Goal: Task Accomplishment & Management: Manage account settings

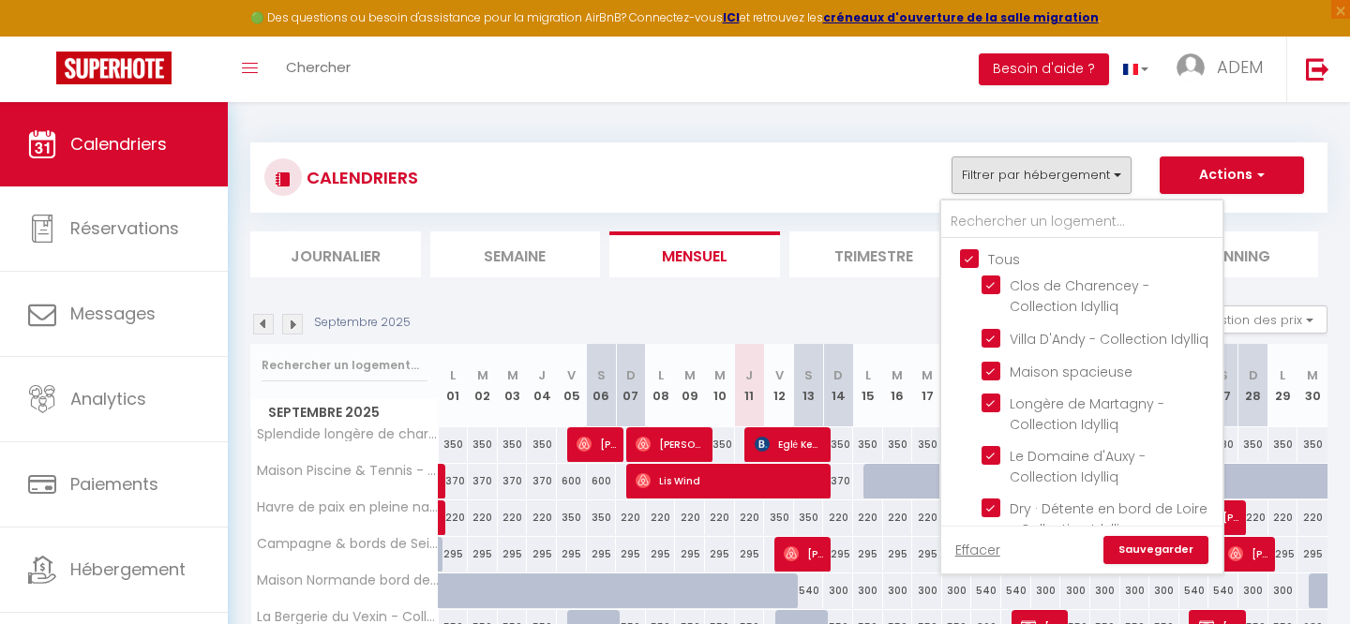
click at [968, 262] on input "Tous" at bounding box center [1100, 257] width 281 height 19
checkbox input "false"
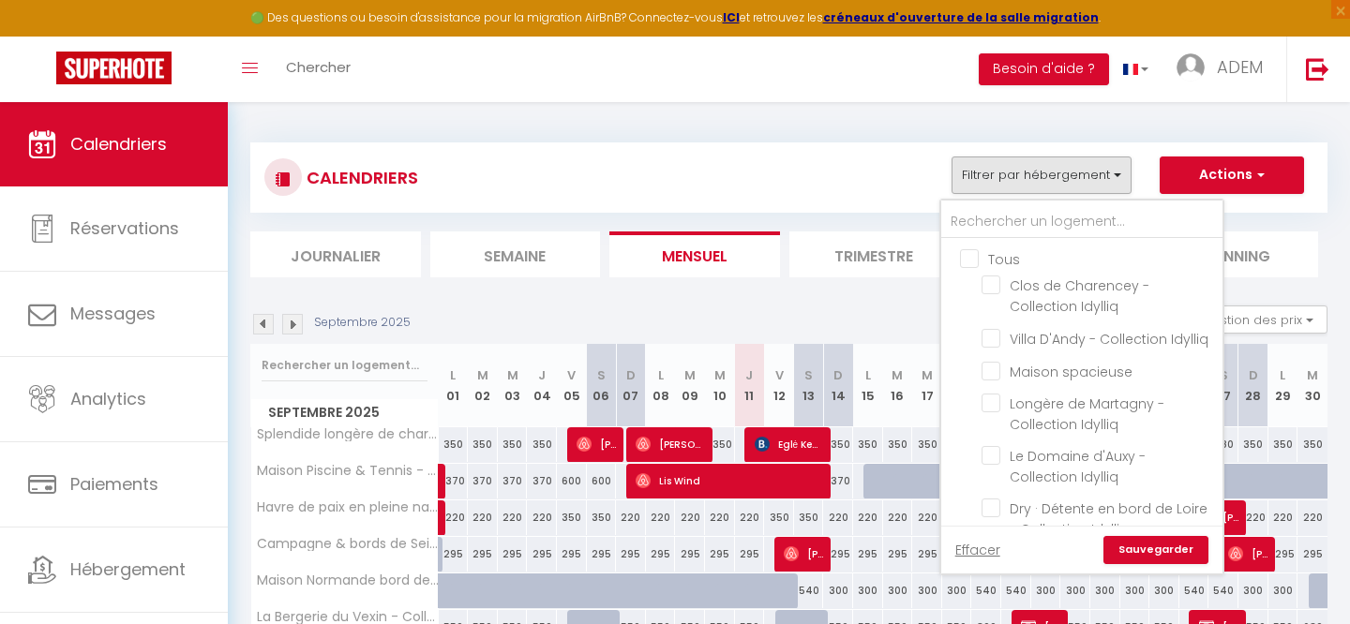
checkbox input "false"
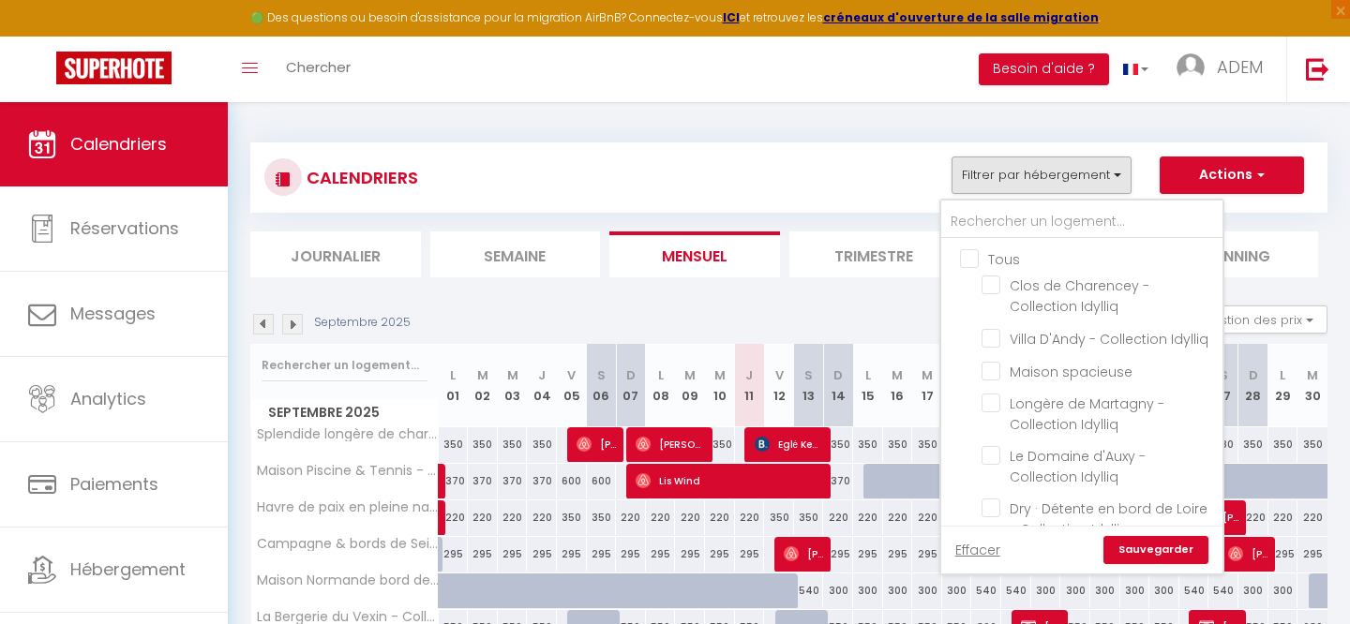
checkbox input "false"
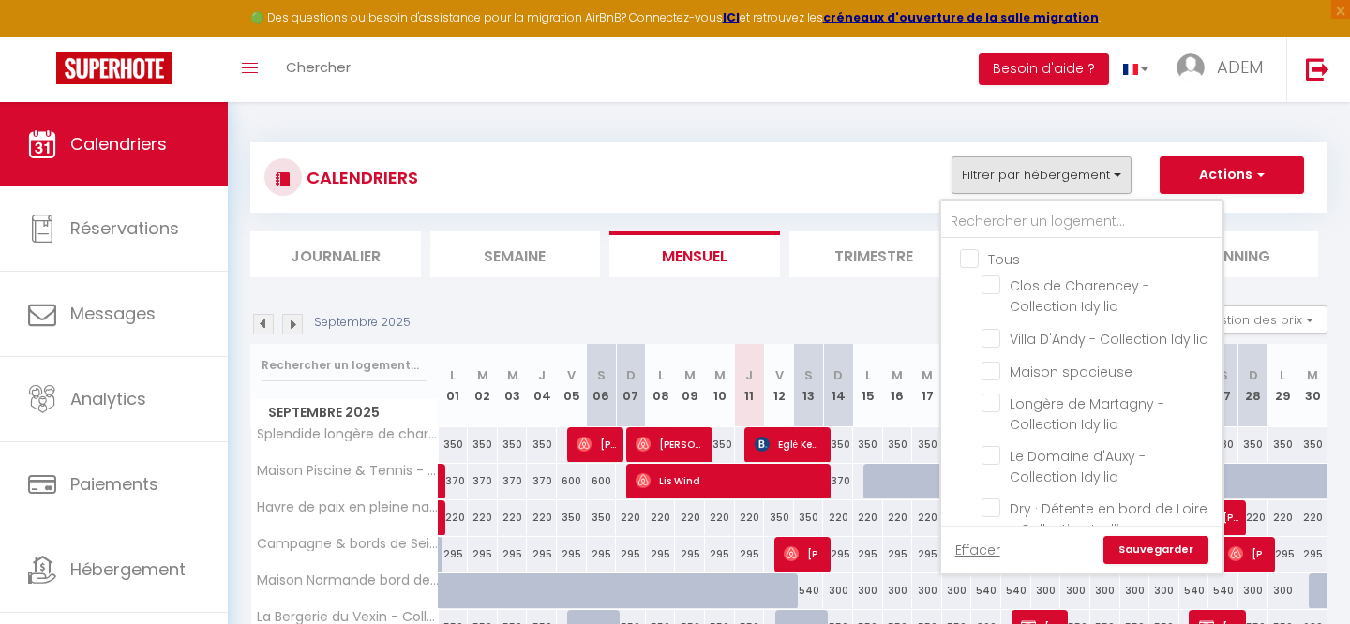
checkbox input "false"
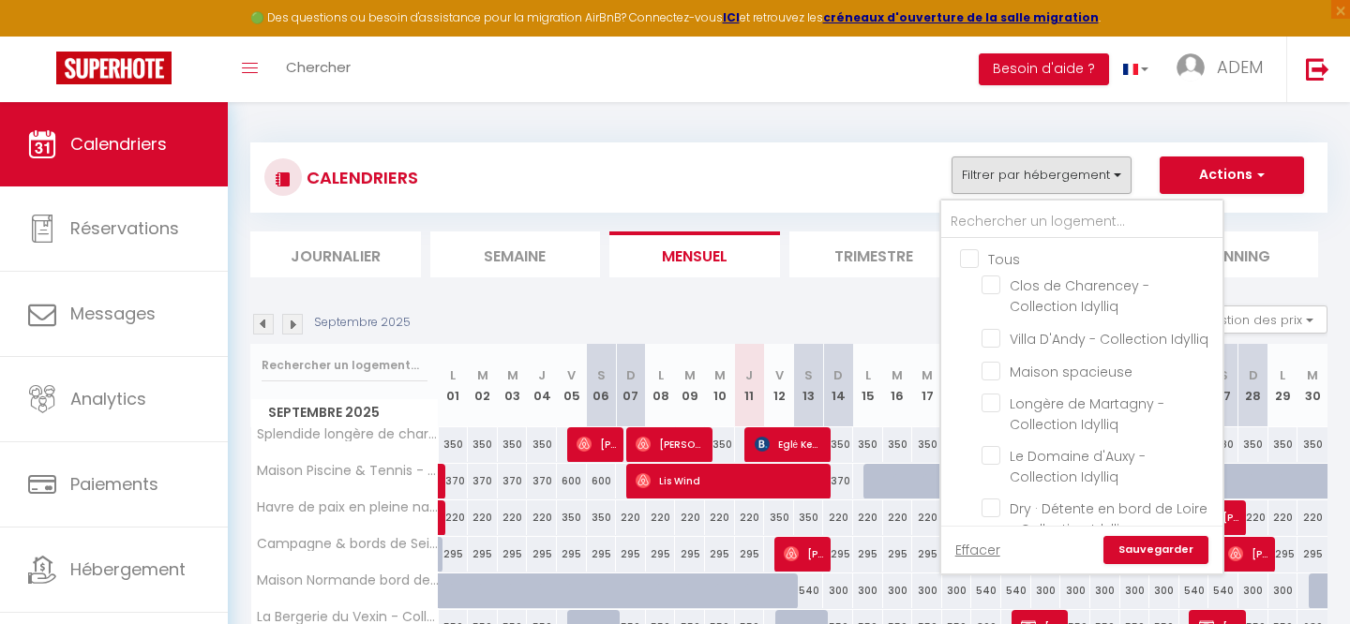
checkbox input "false"
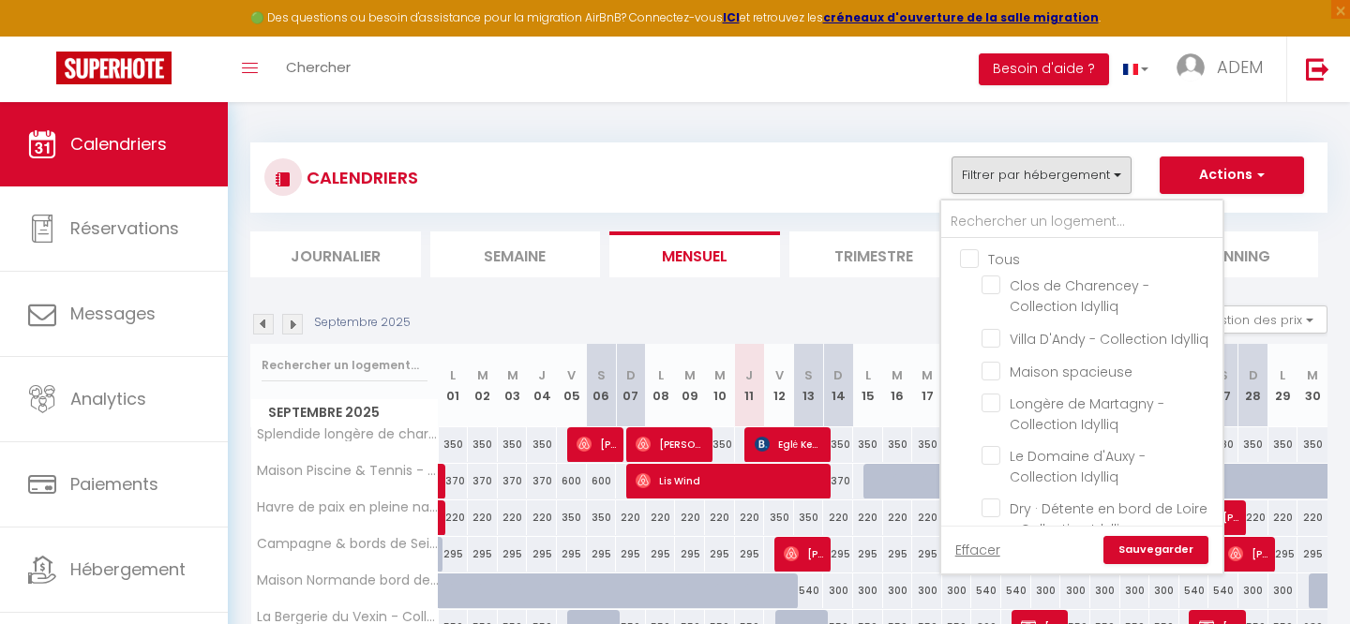
checkbox input "false"
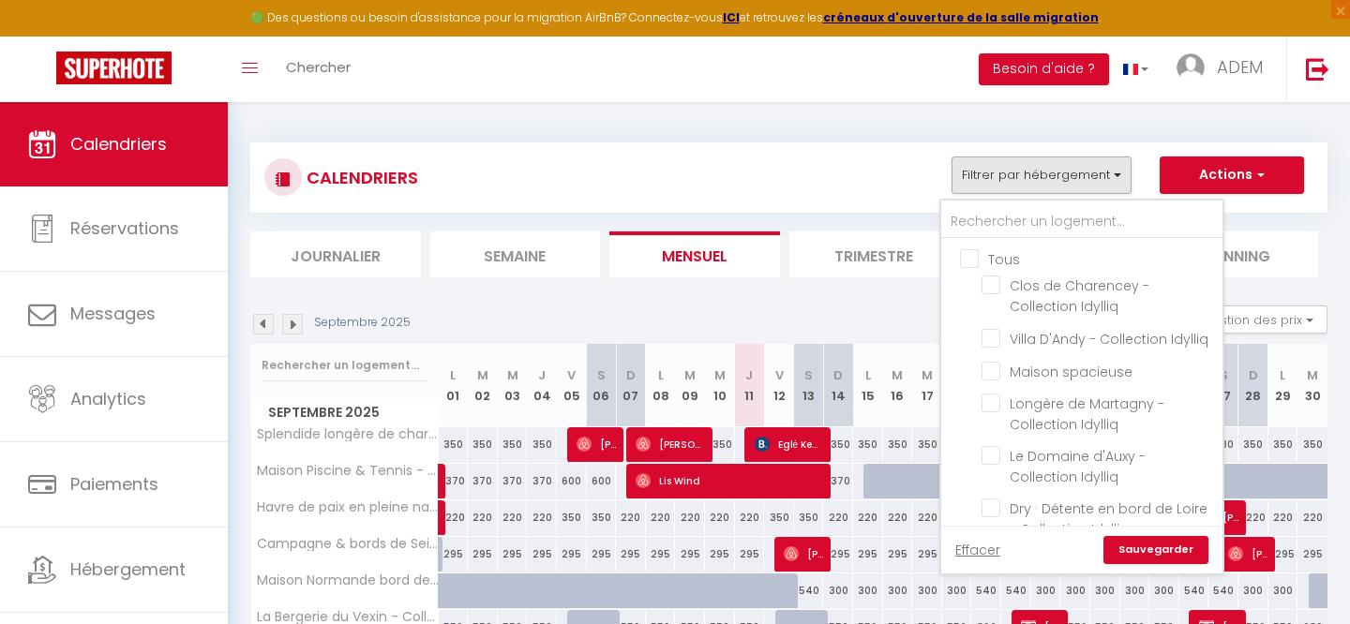
checkbox input "false"
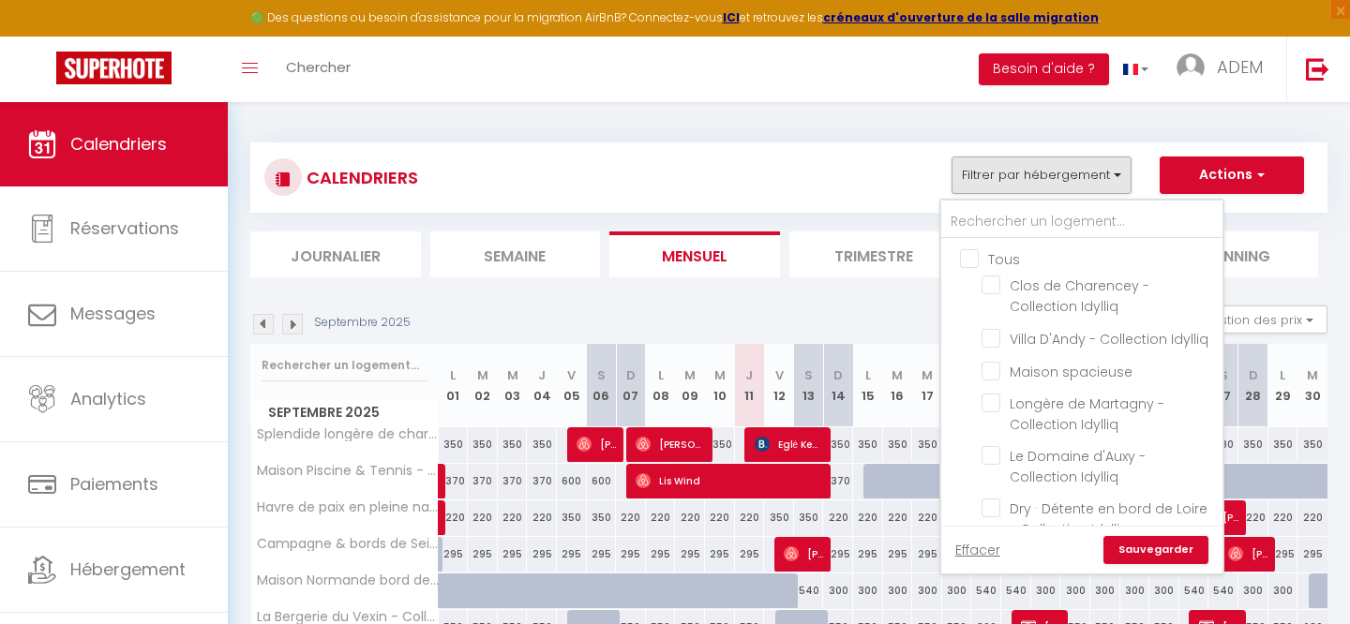
checkbox input "false"
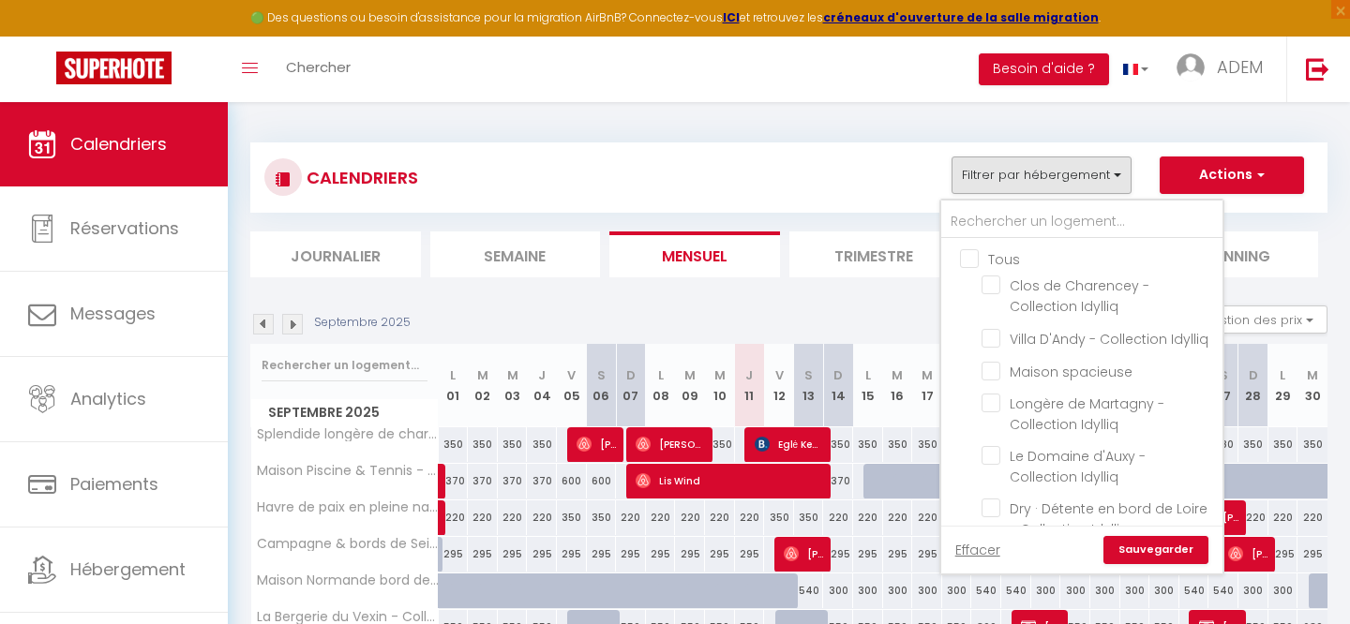
checkbox input "false"
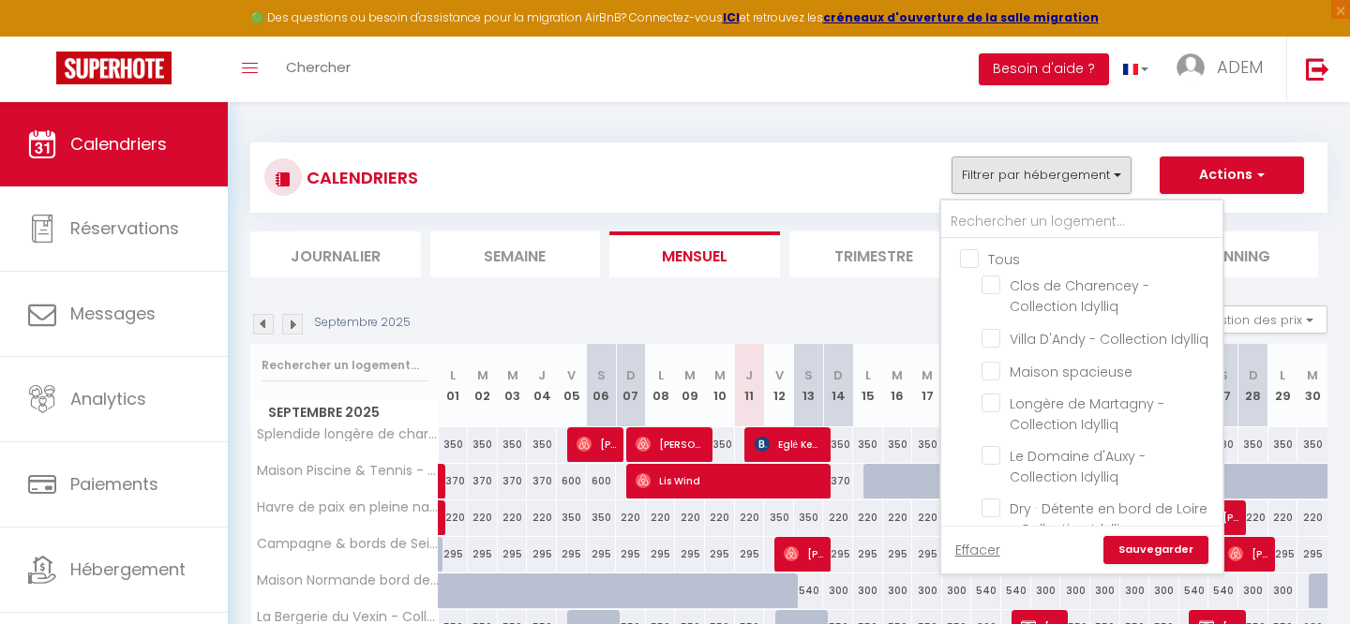
checkbox input "false"
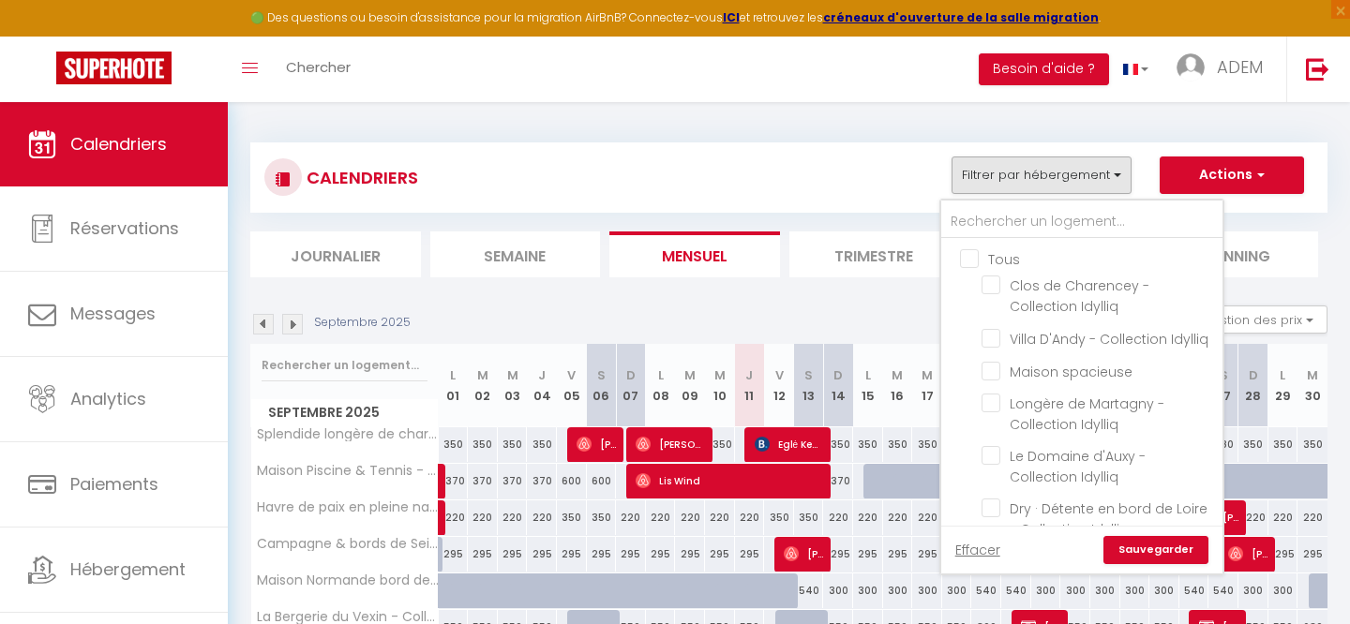
checkbox input "false"
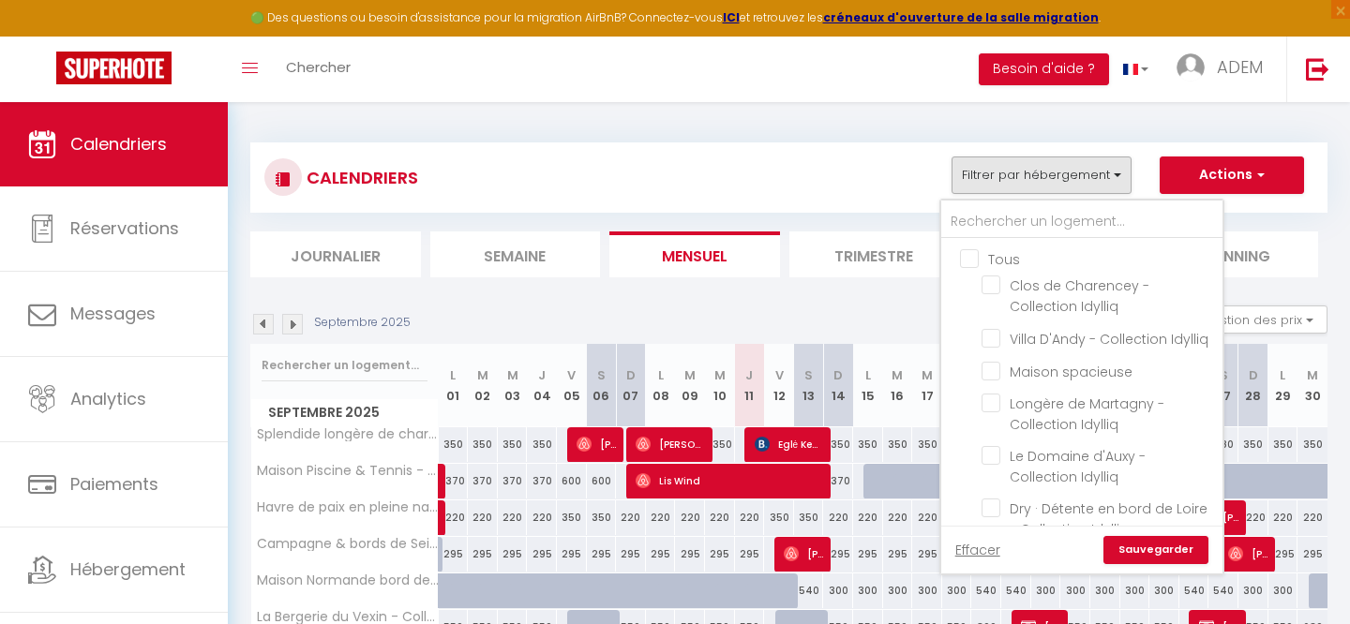
checkbox input "false"
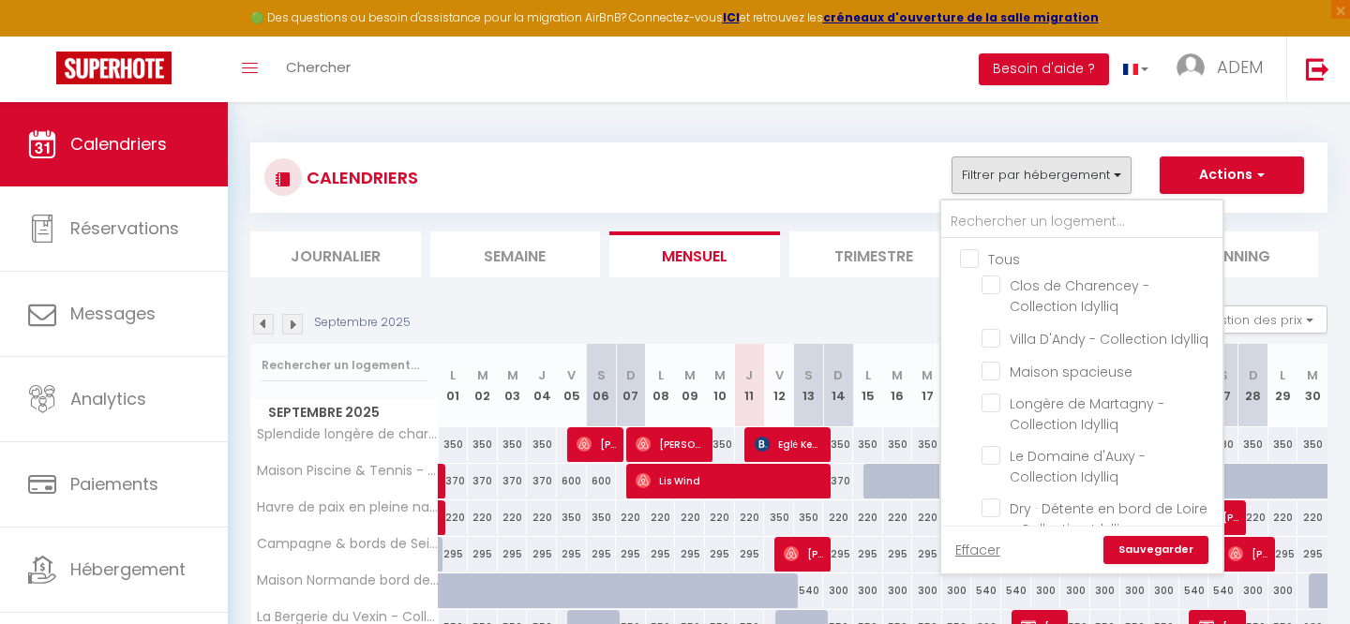
checkbox input "false"
click at [968, 262] on input "Tous" at bounding box center [1100, 257] width 281 height 19
checkbox input "true"
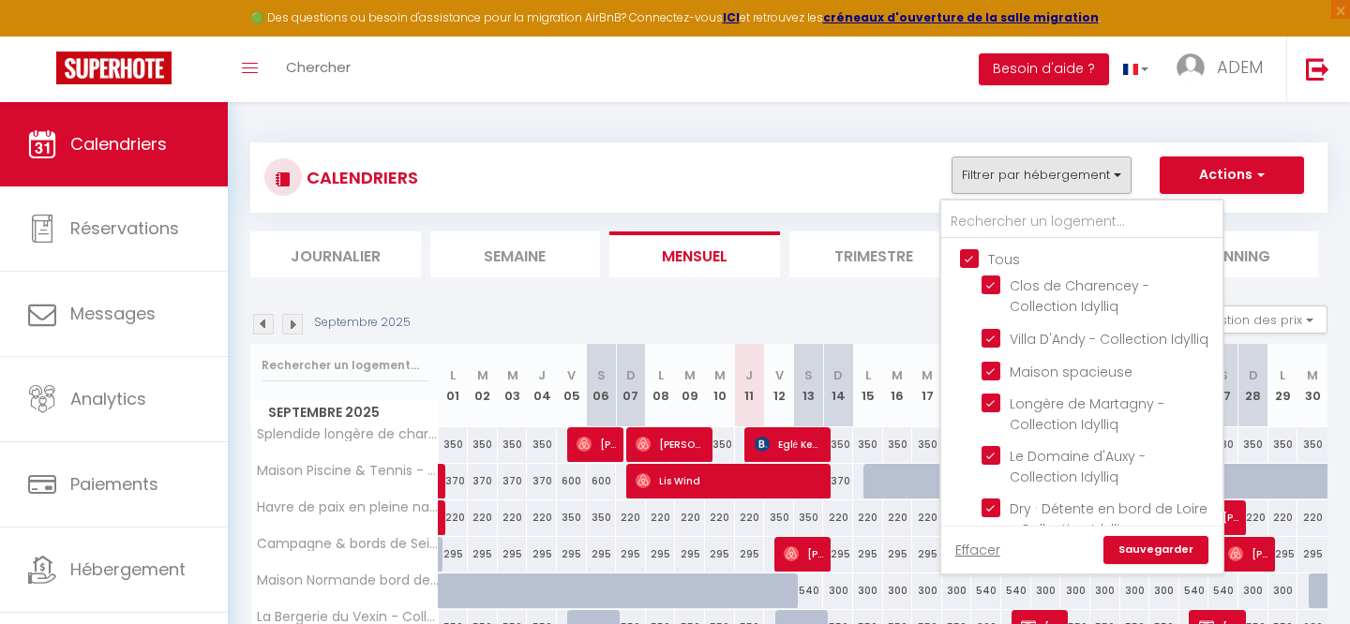
checkbox input "true"
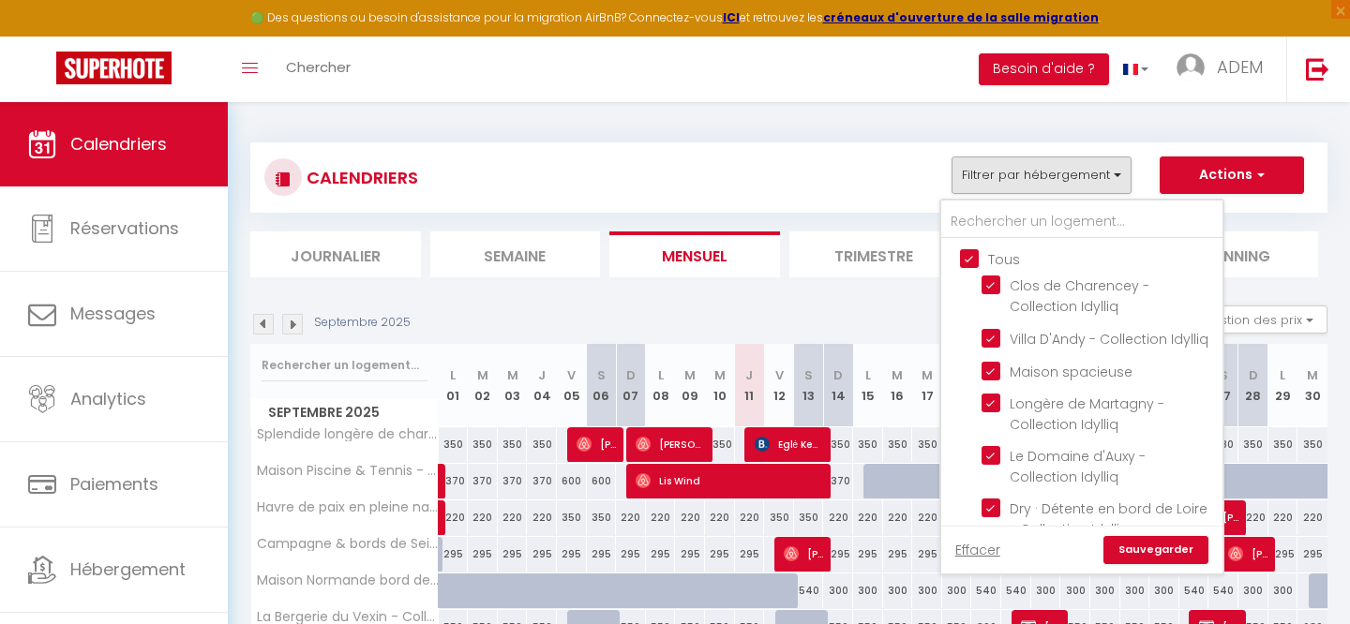
checkbox input "true"
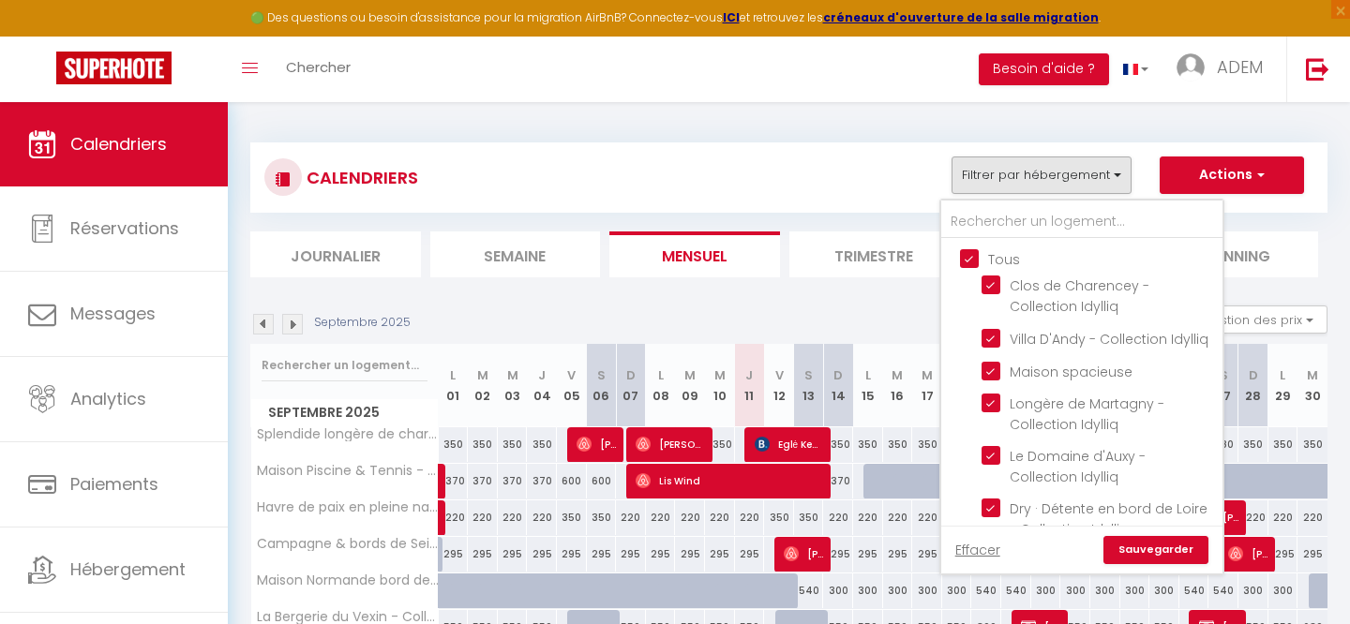
checkbox input "true"
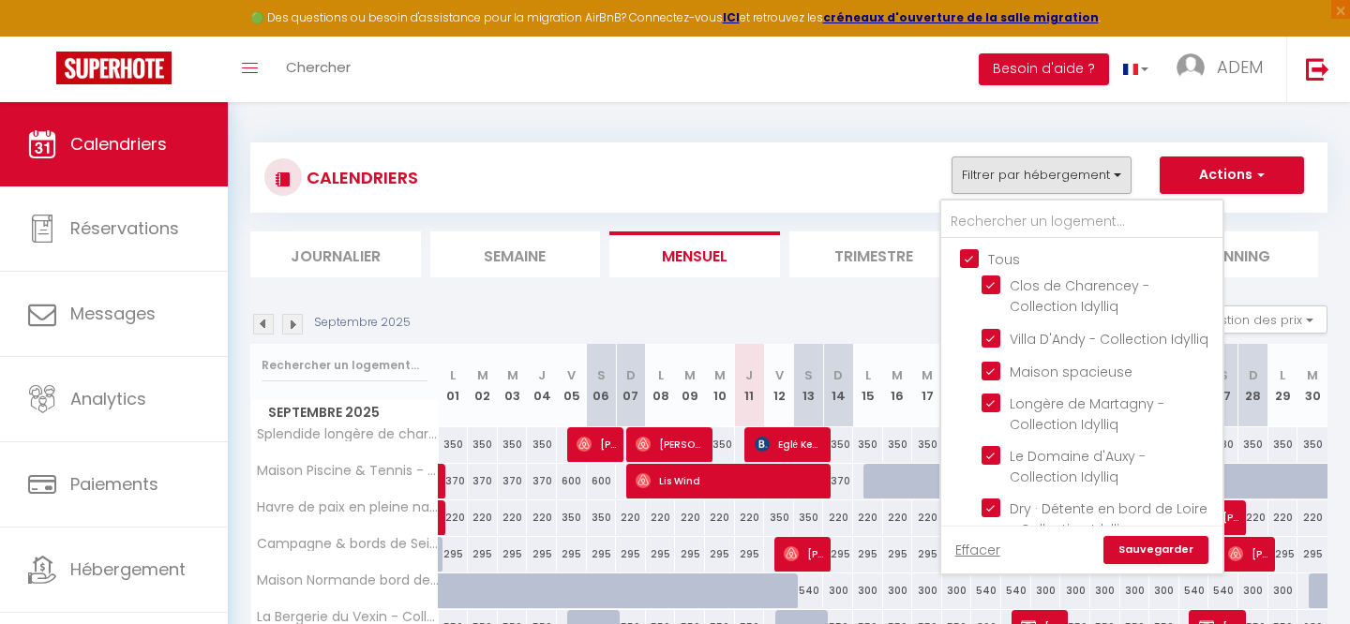
checkbox input "true"
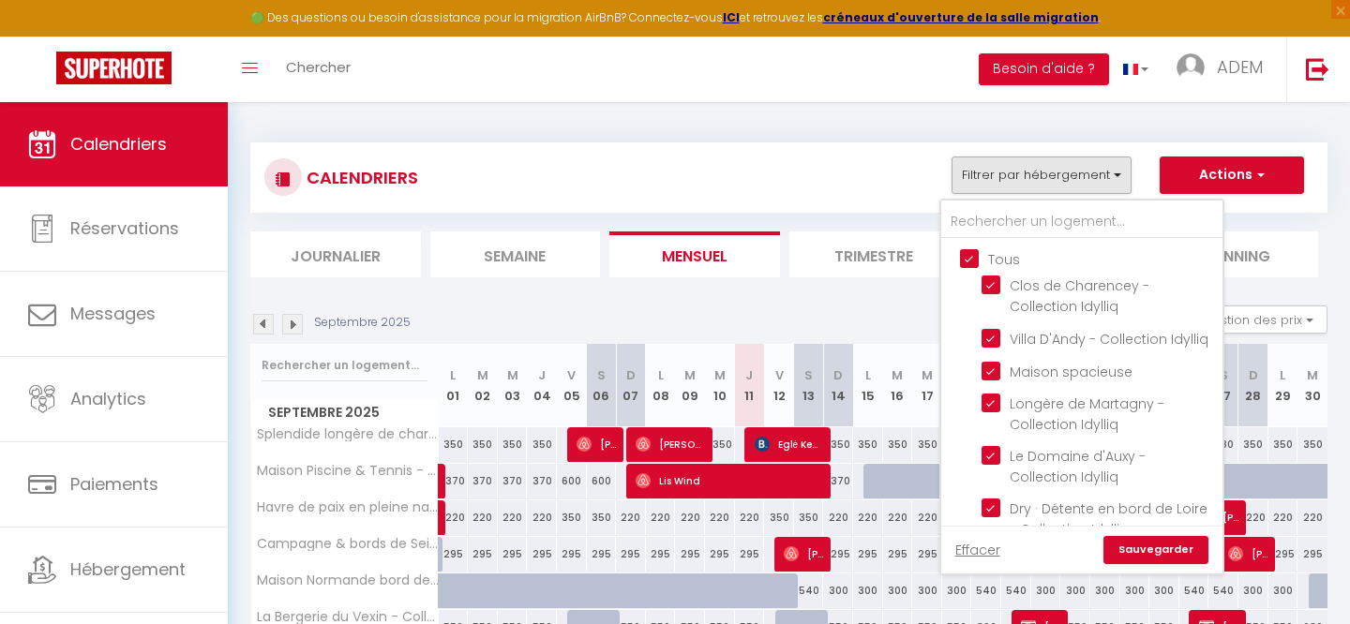
checkbox input "true"
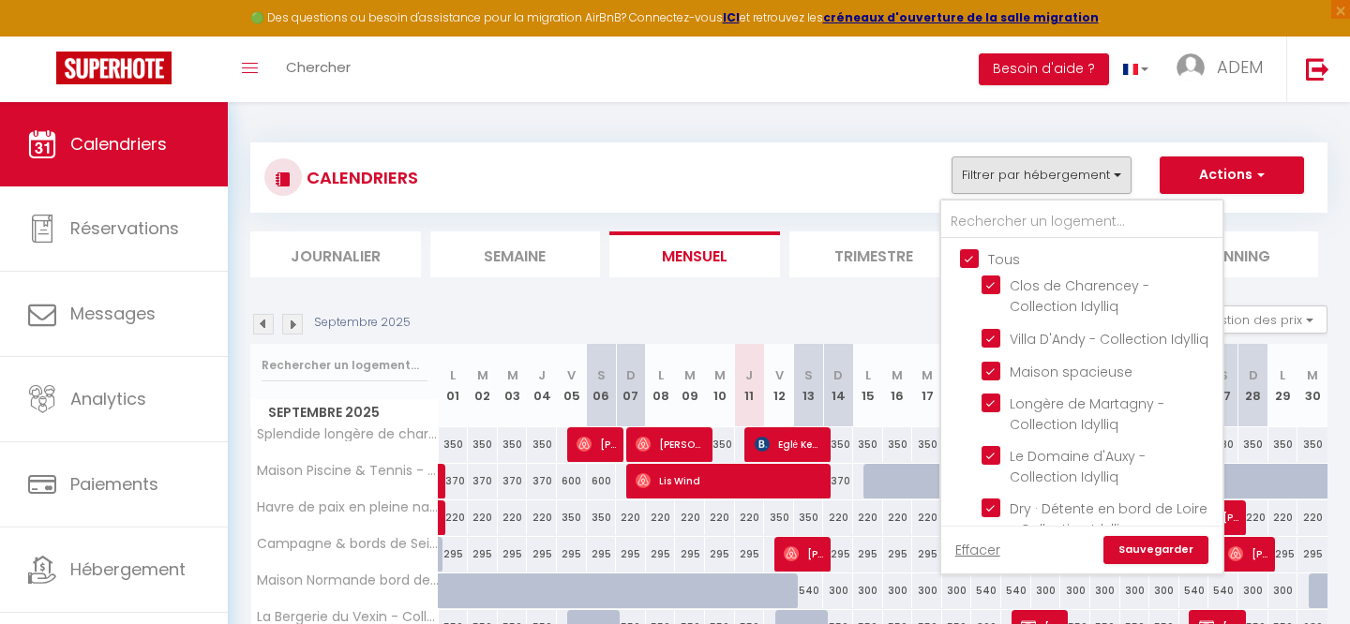
checkbox input "true"
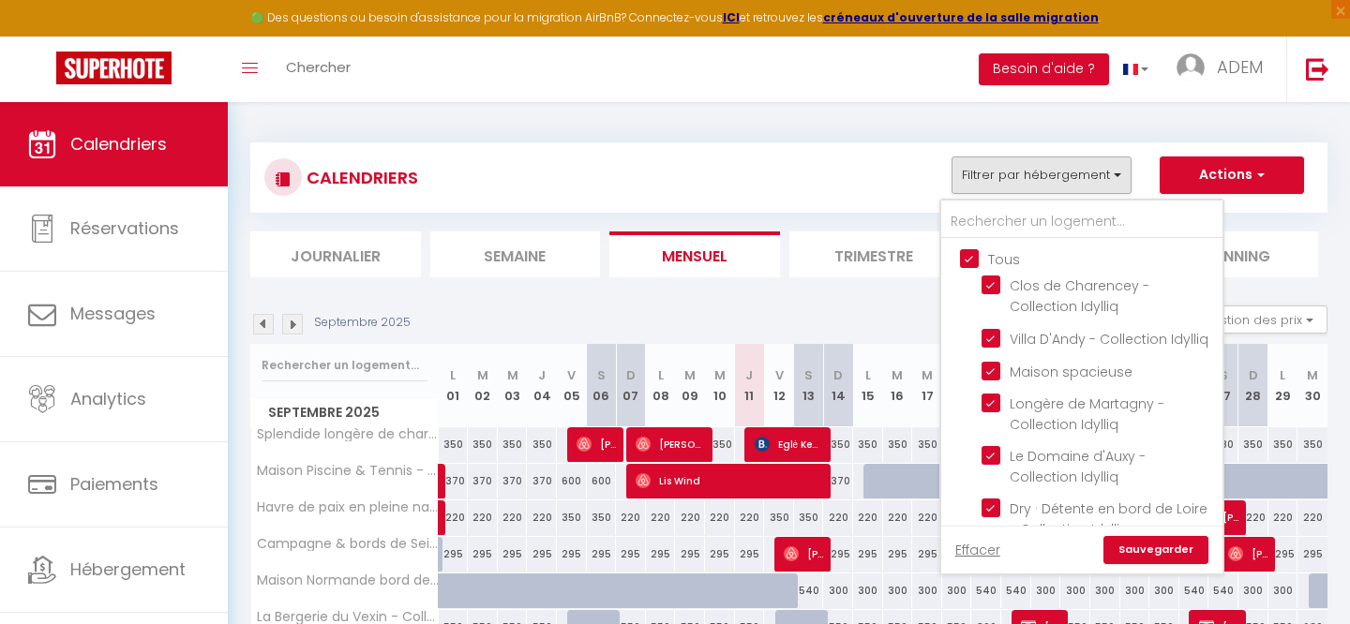
checkbox input "true"
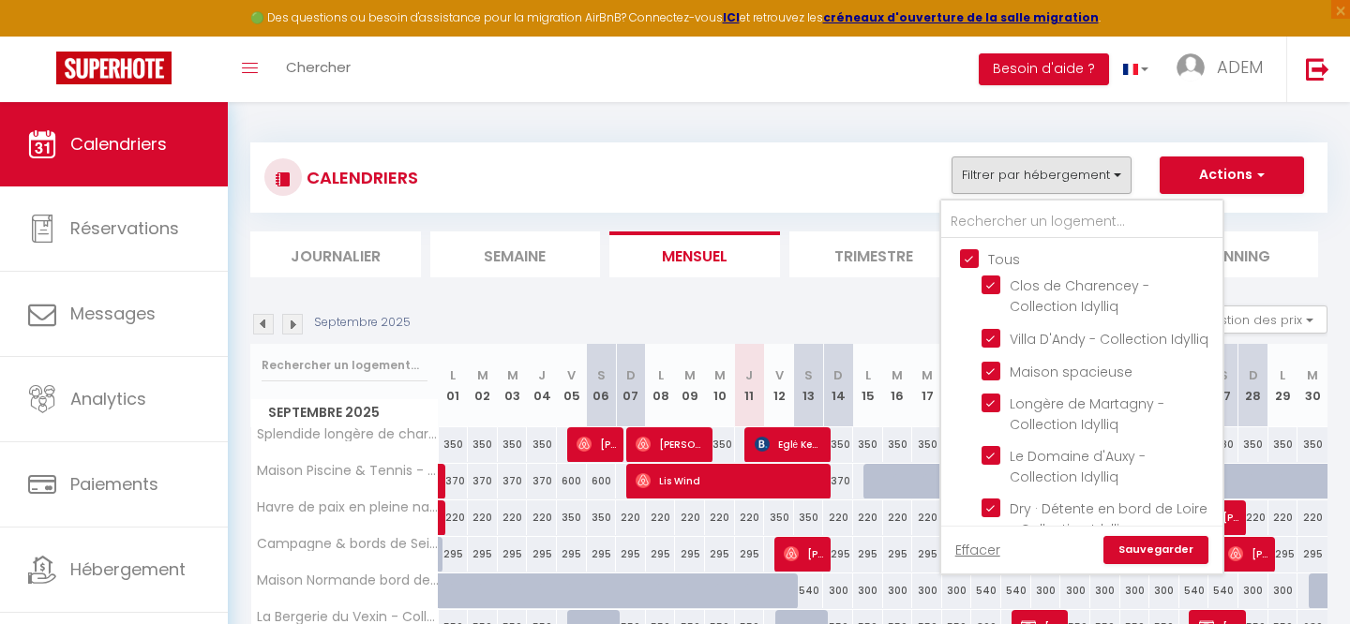
checkbox input "true"
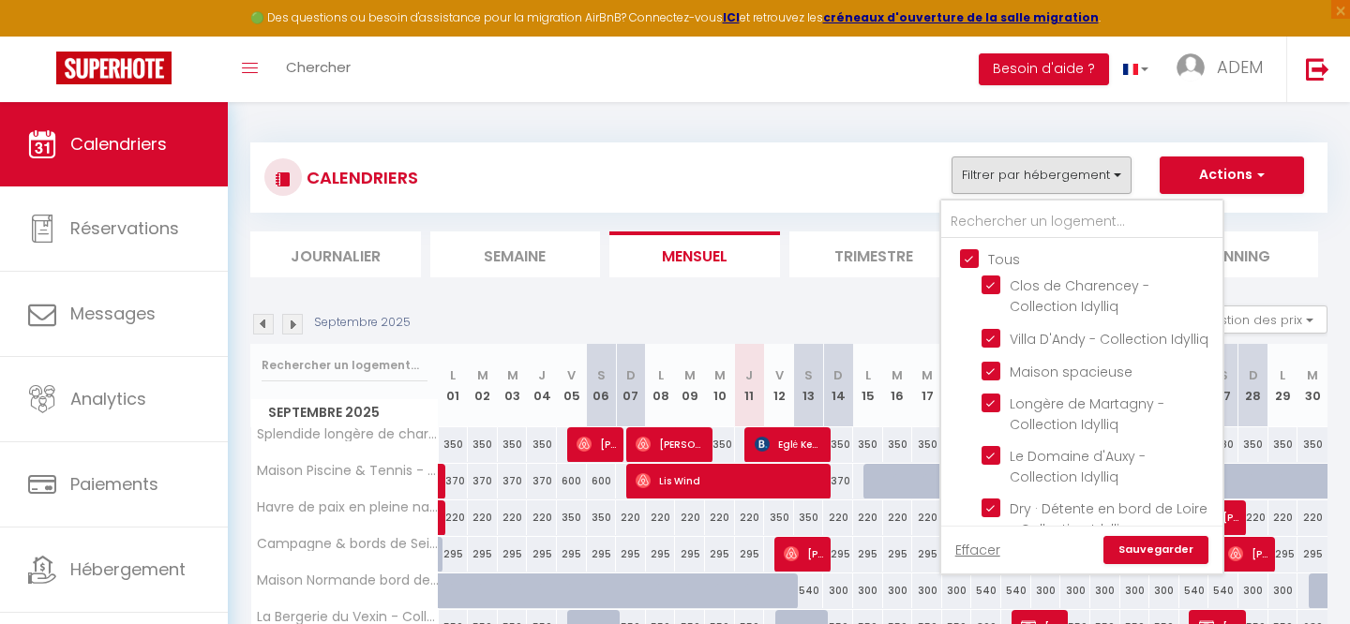
checkbox input "true"
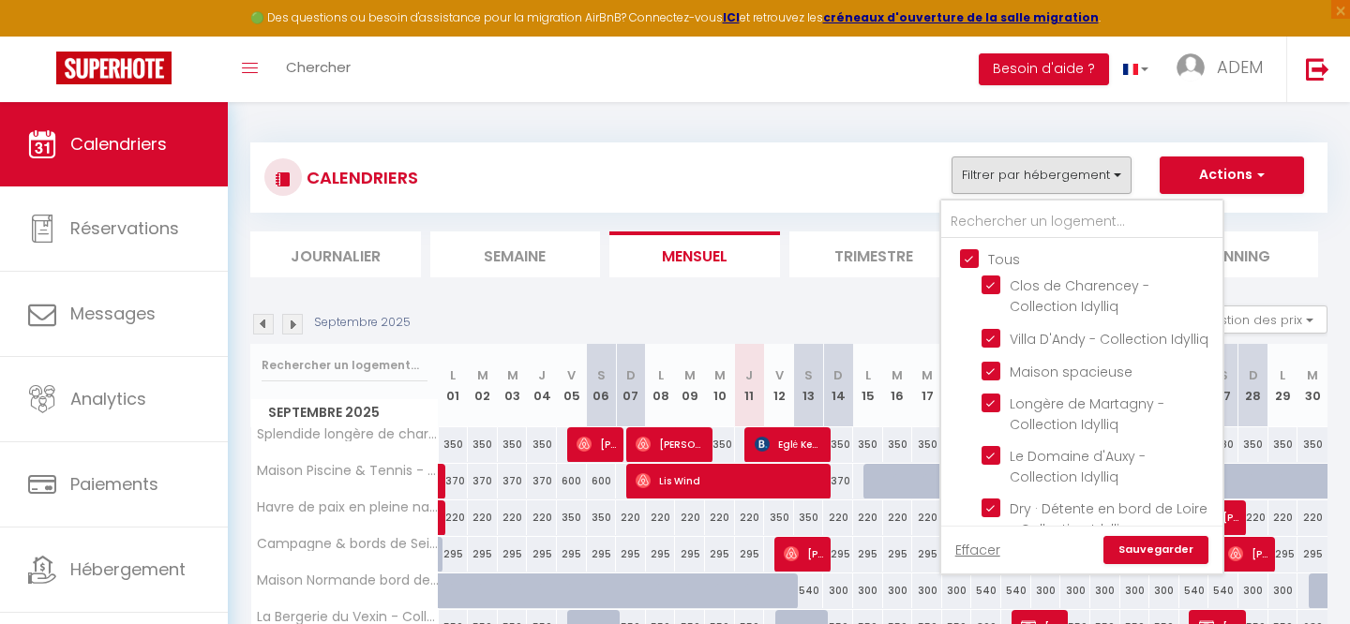
checkbox input "true"
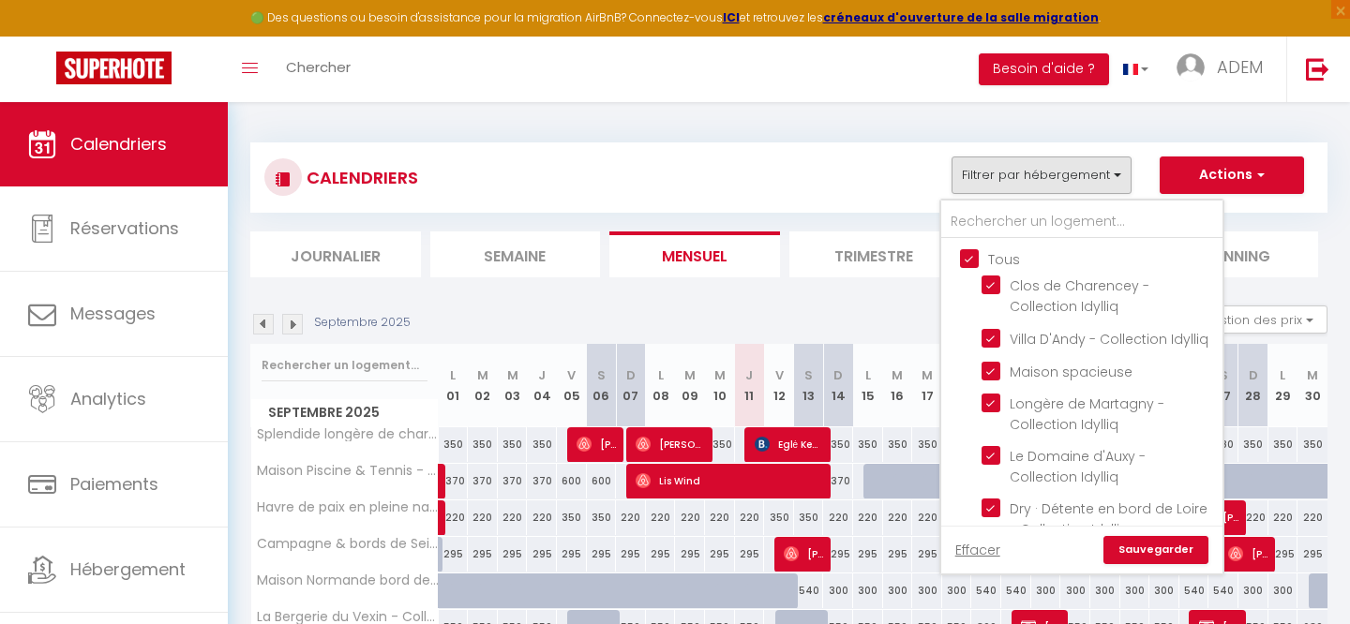
checkbox input "true"
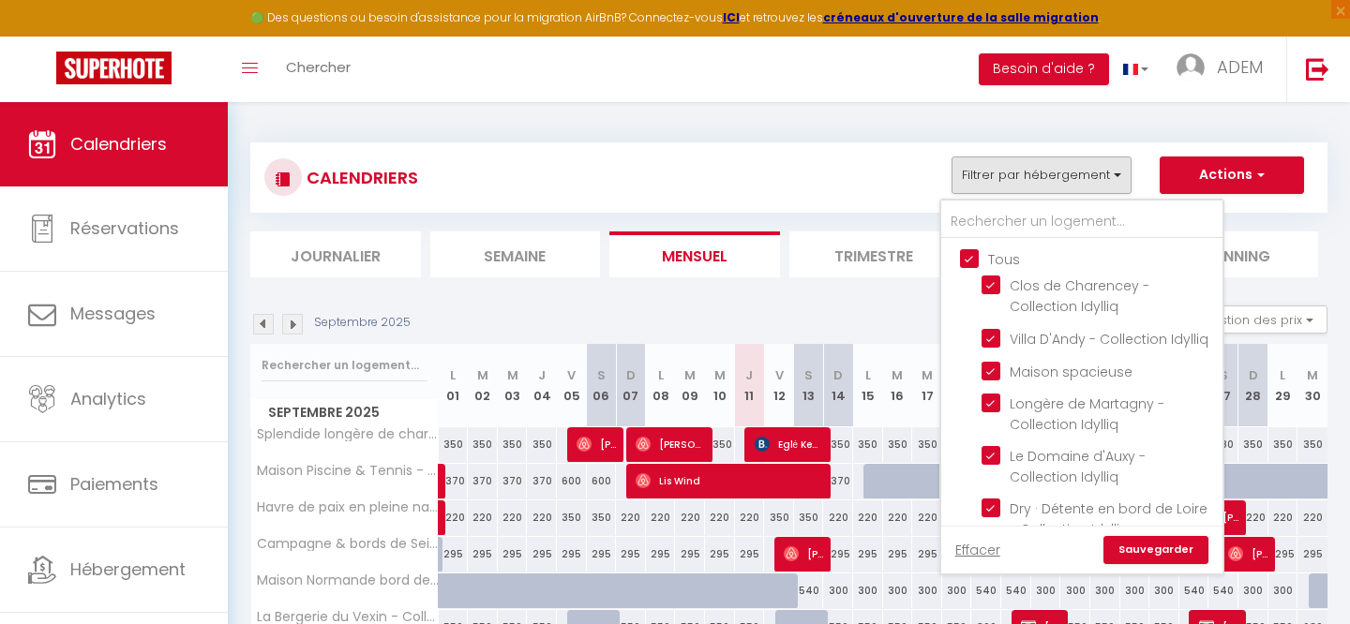
checkbox input "true"
click at [990, 227] on input "text" at bounding box center [1081, 222] width 281 height 34
click at [966, 256] on input "Tous" at bounding box center [1100, 257] width 281 height 19
checkbox input "false"
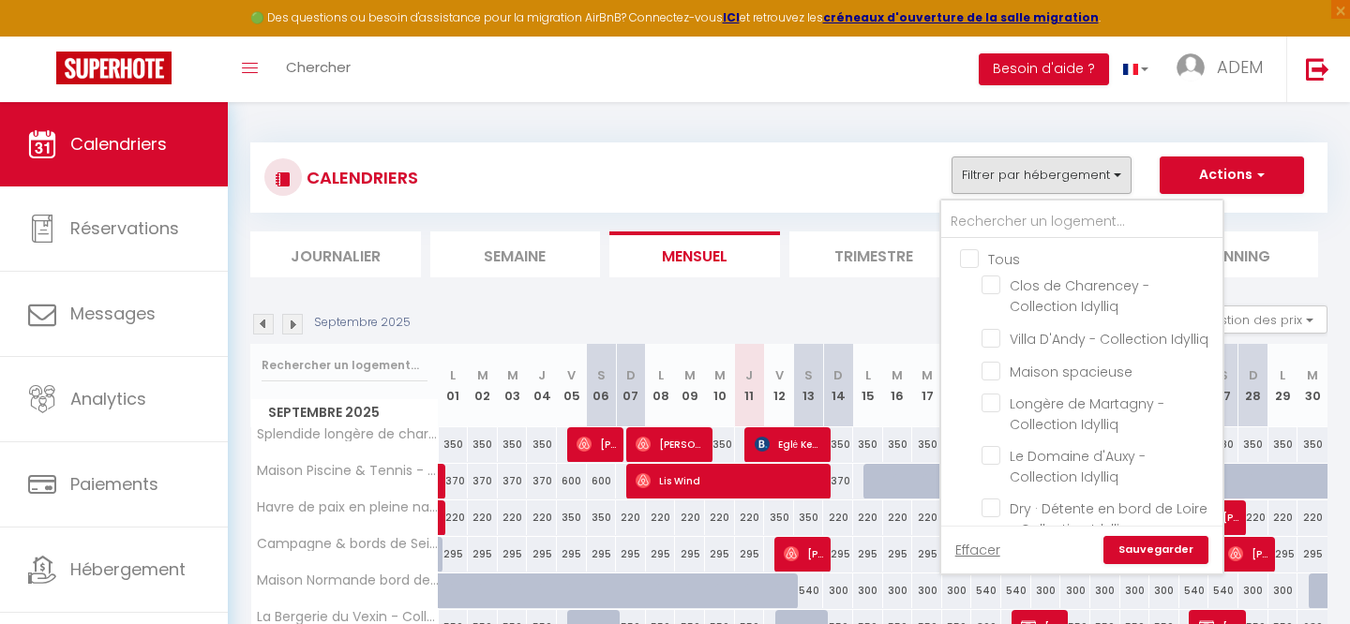
checkbox input "false"
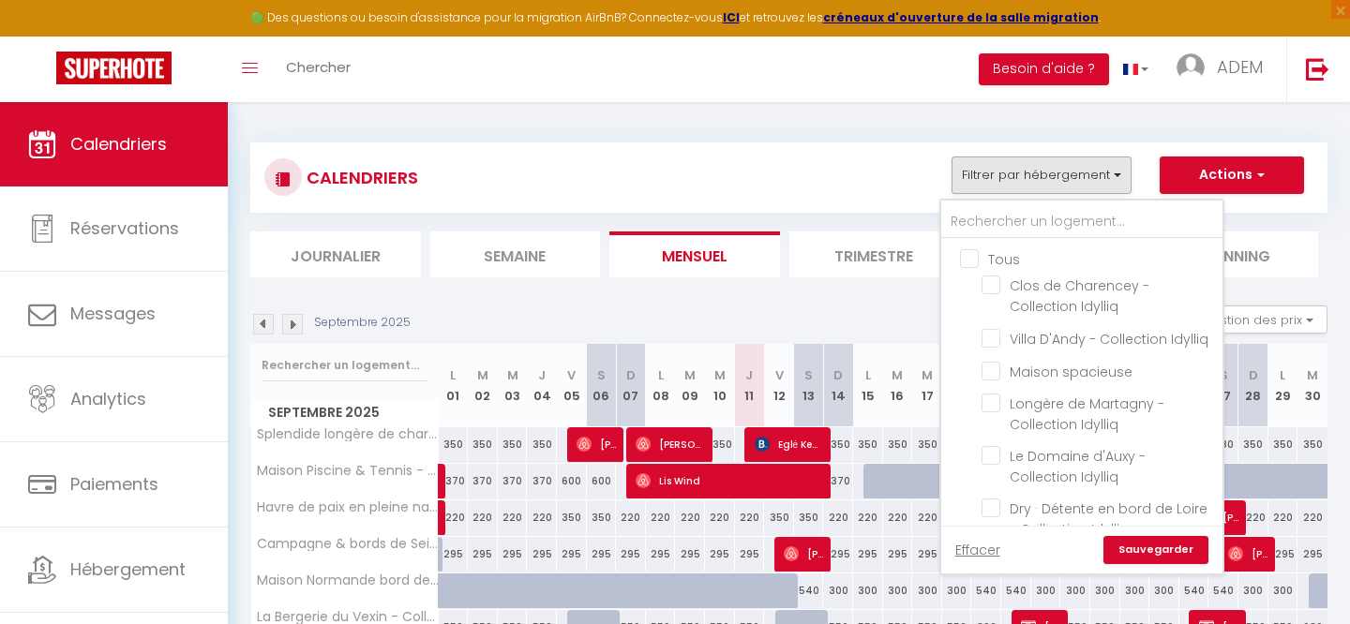
checkbox input "false"
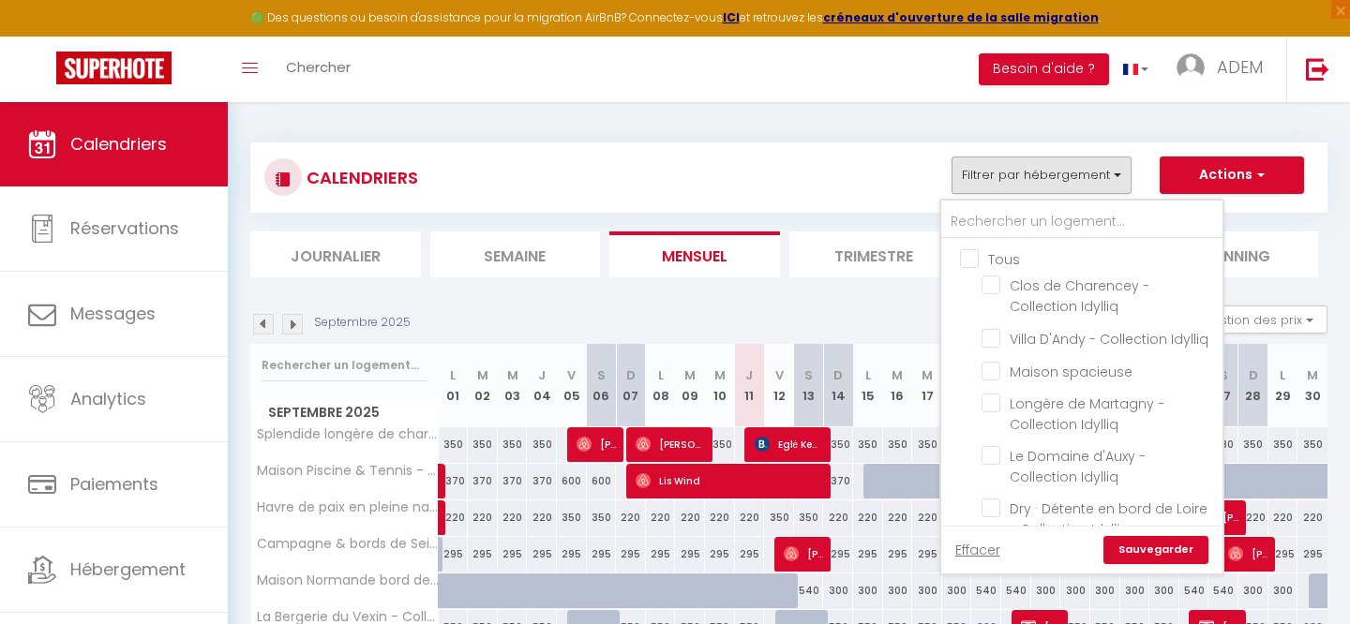
checkbox input "false"
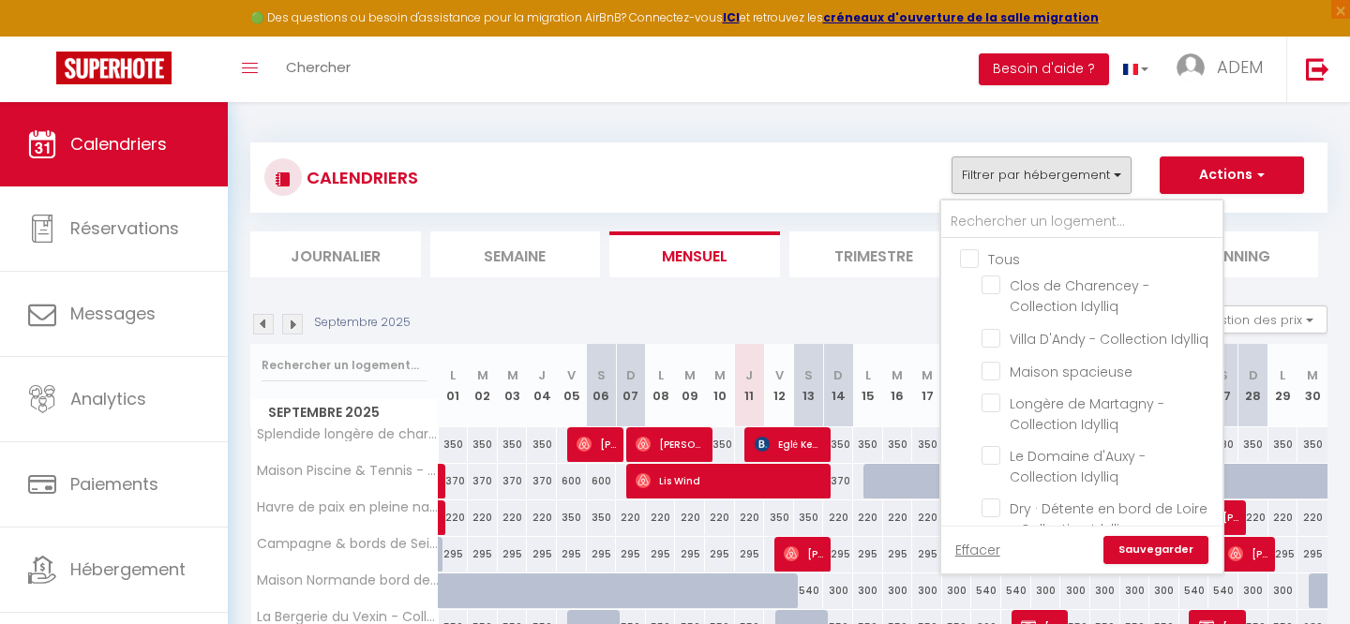
checkbox input "false"
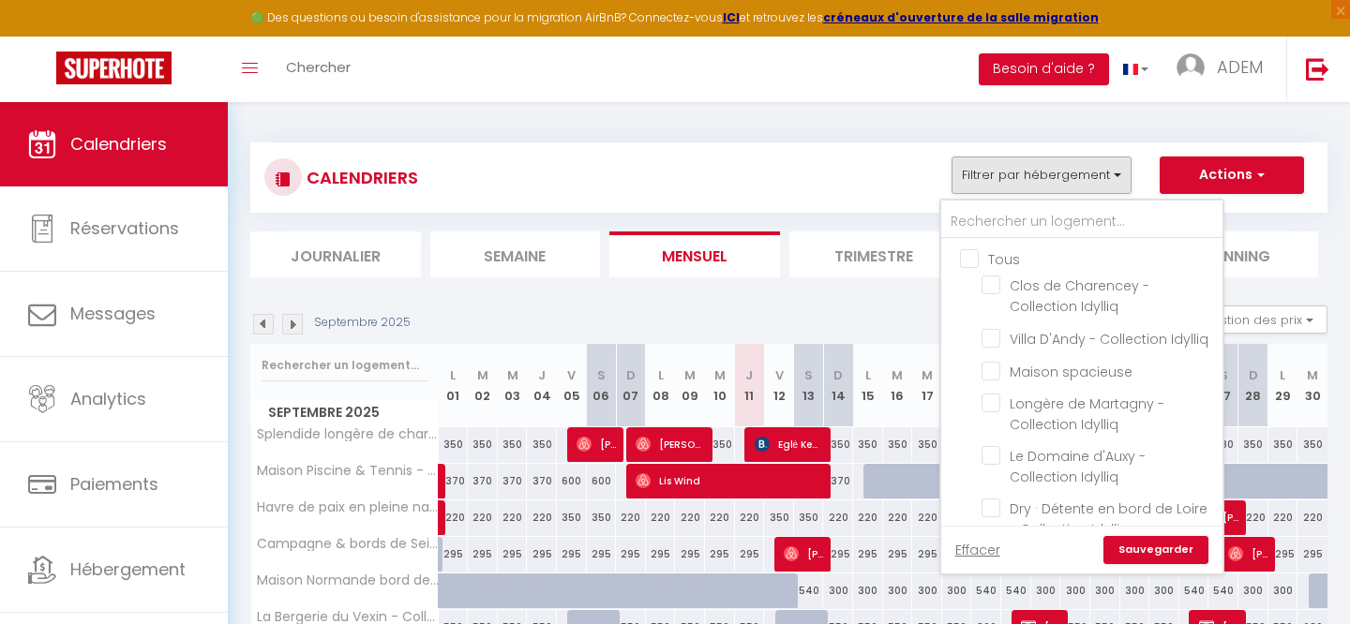
checkbox input "false"
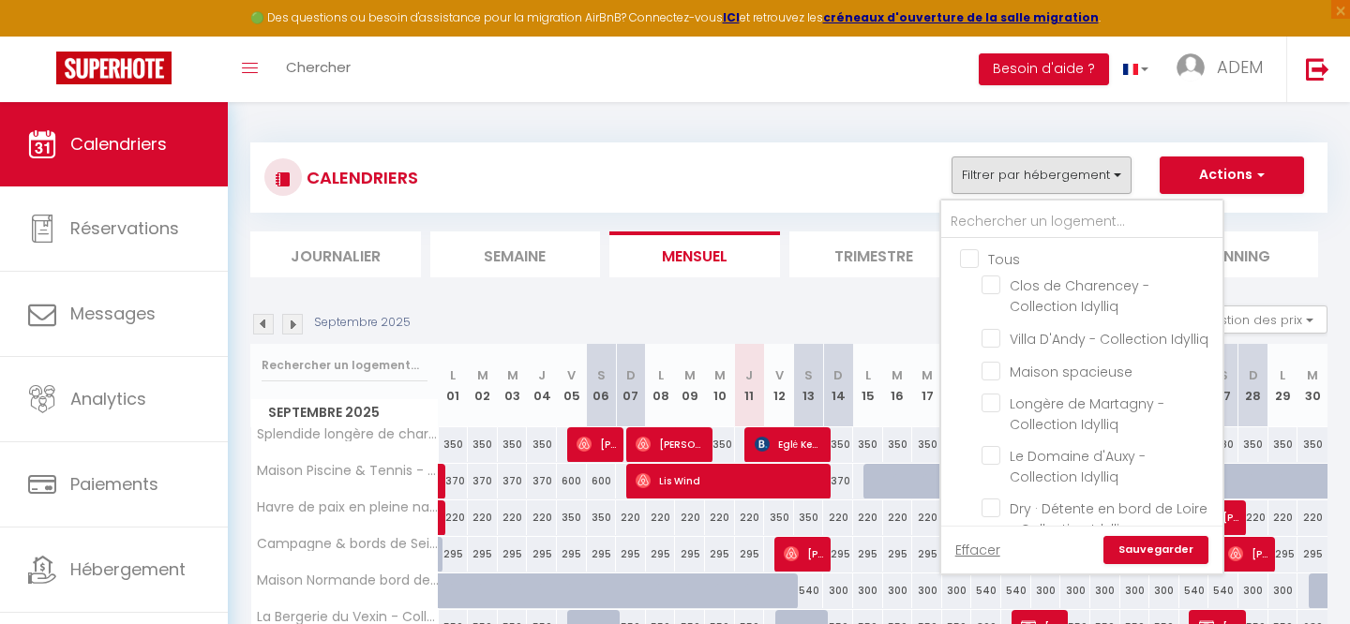
checkbox input "false"
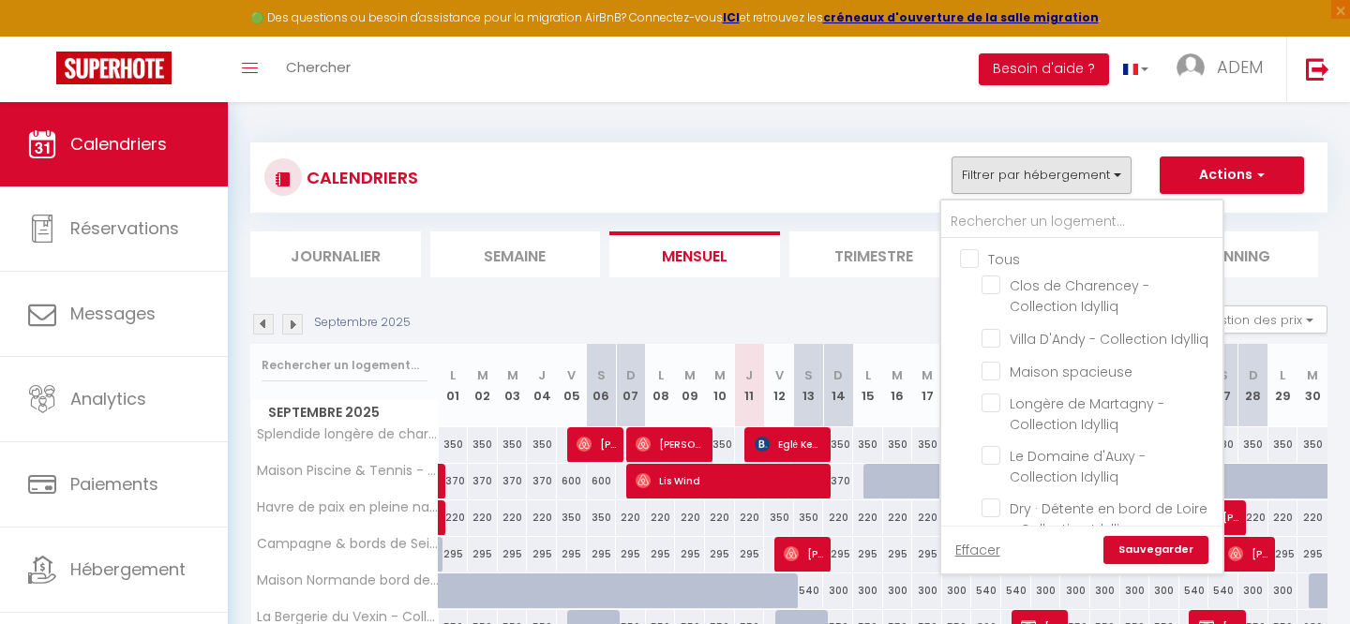
checkbox input "false"
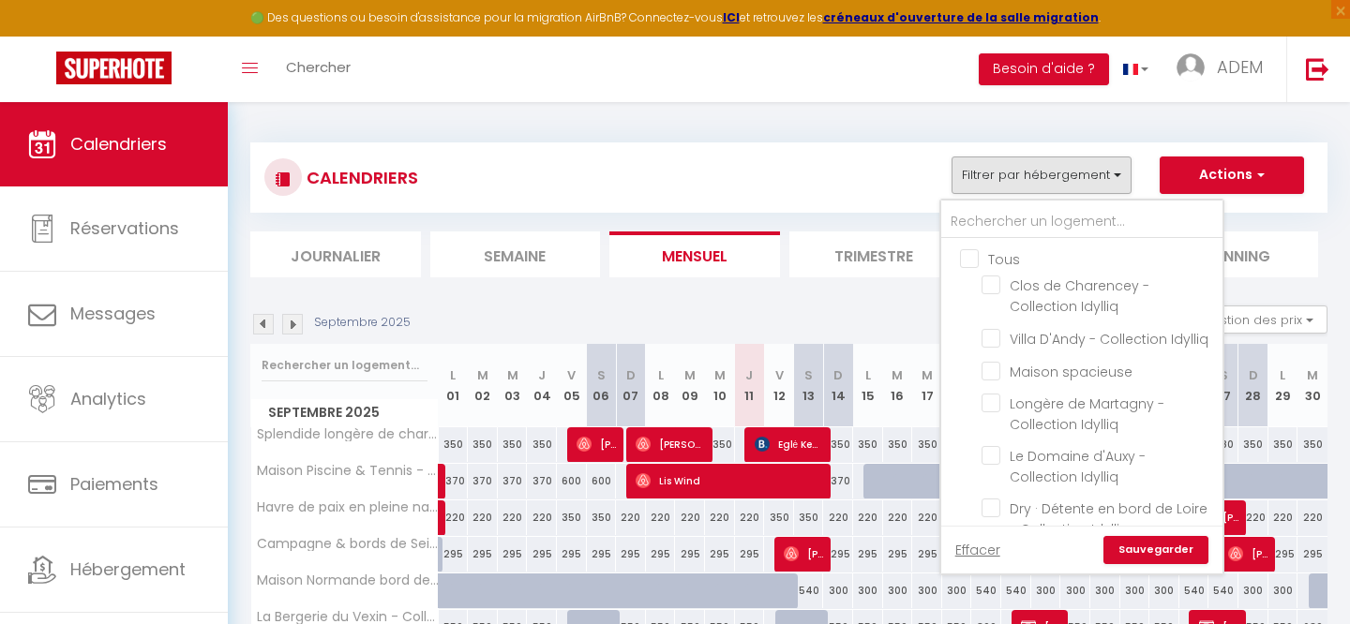
checkbox input "false"
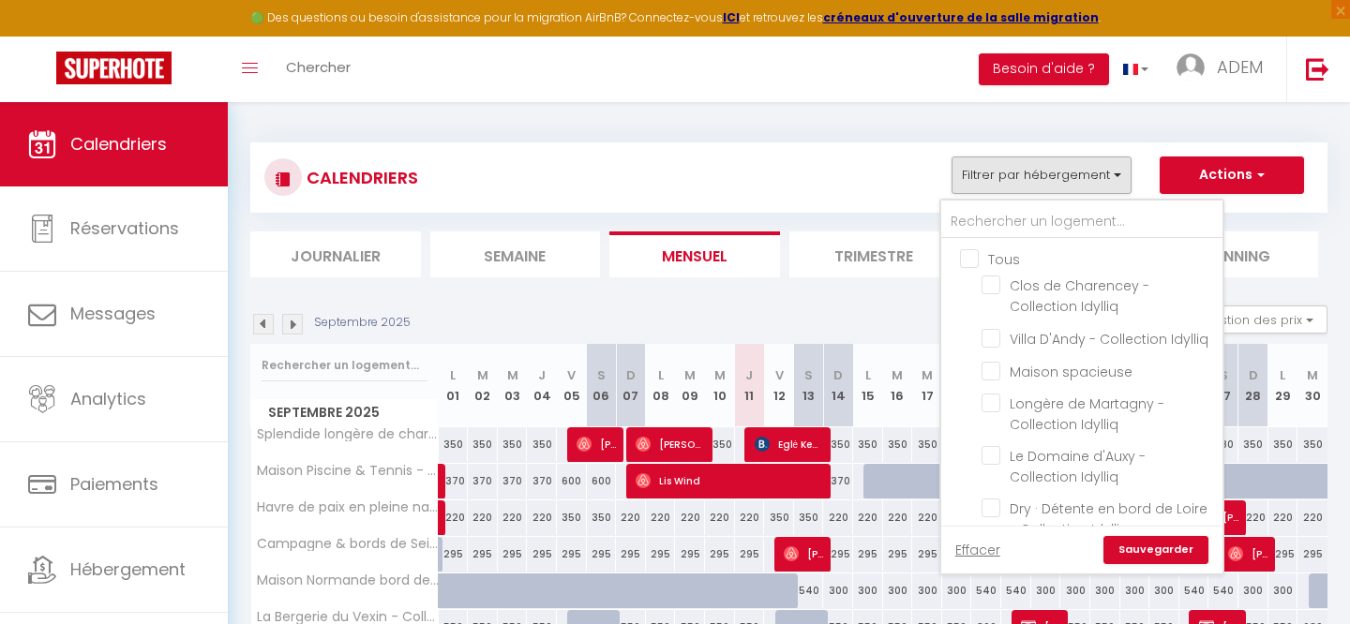
checkbox input "false"
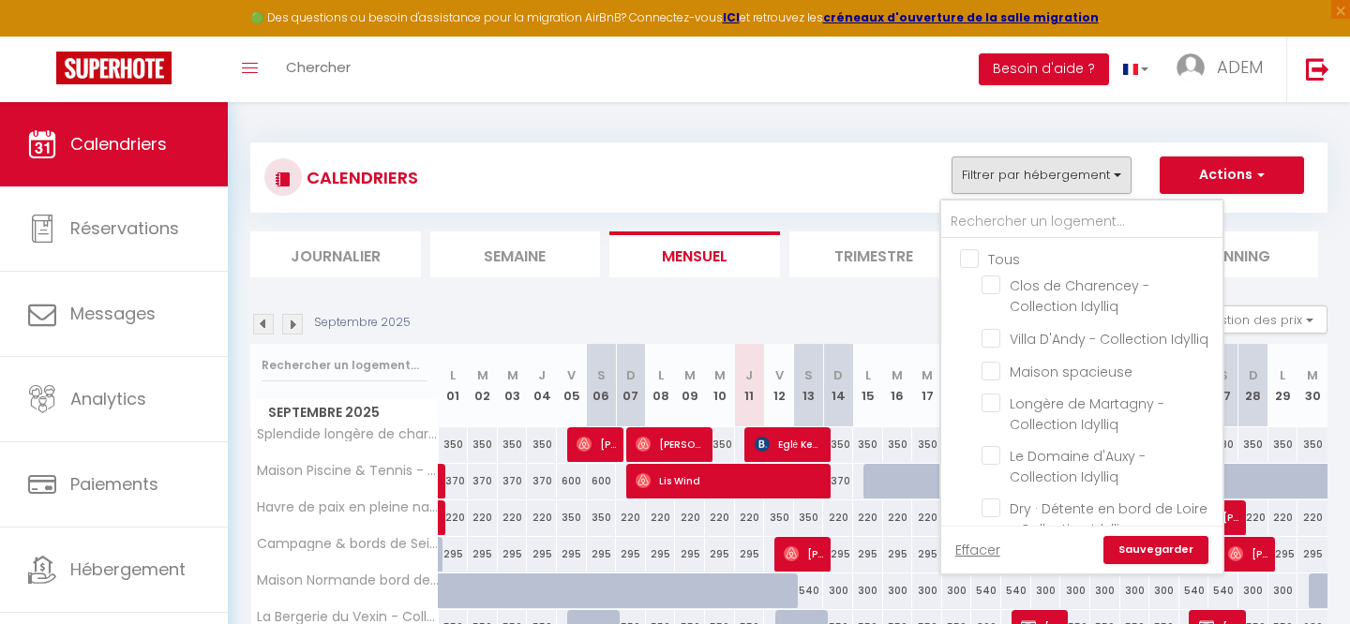
checkbox input "false"
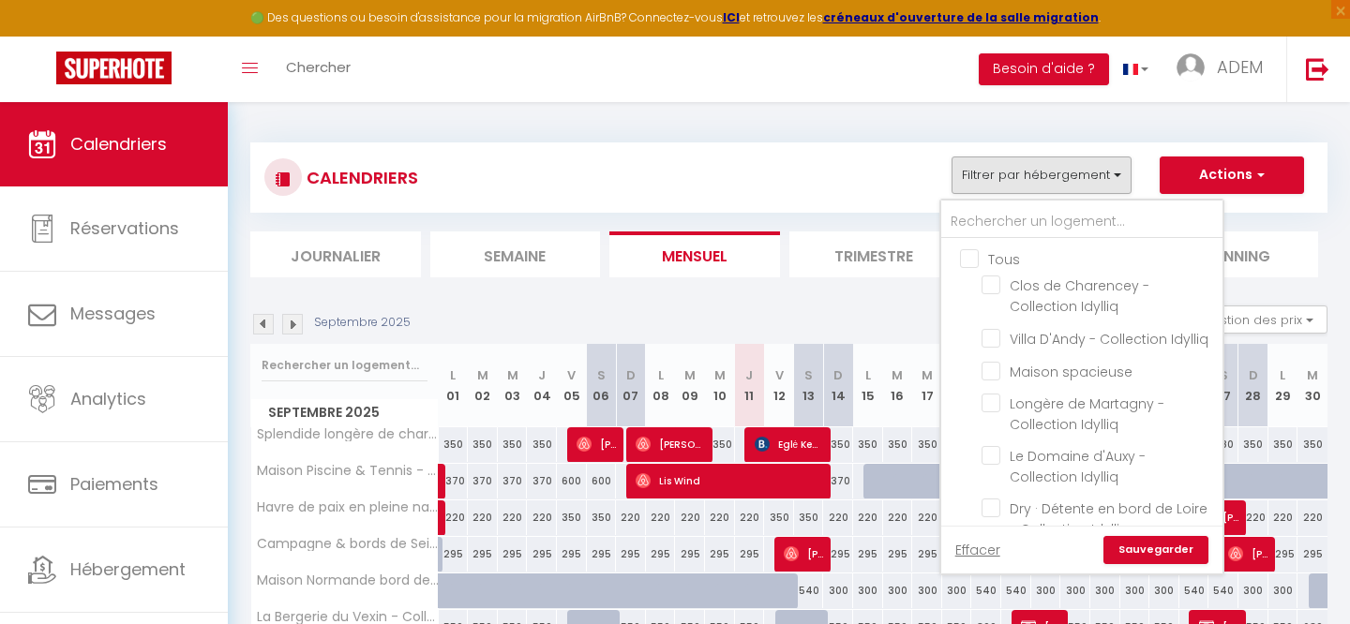
checkbox input "false"
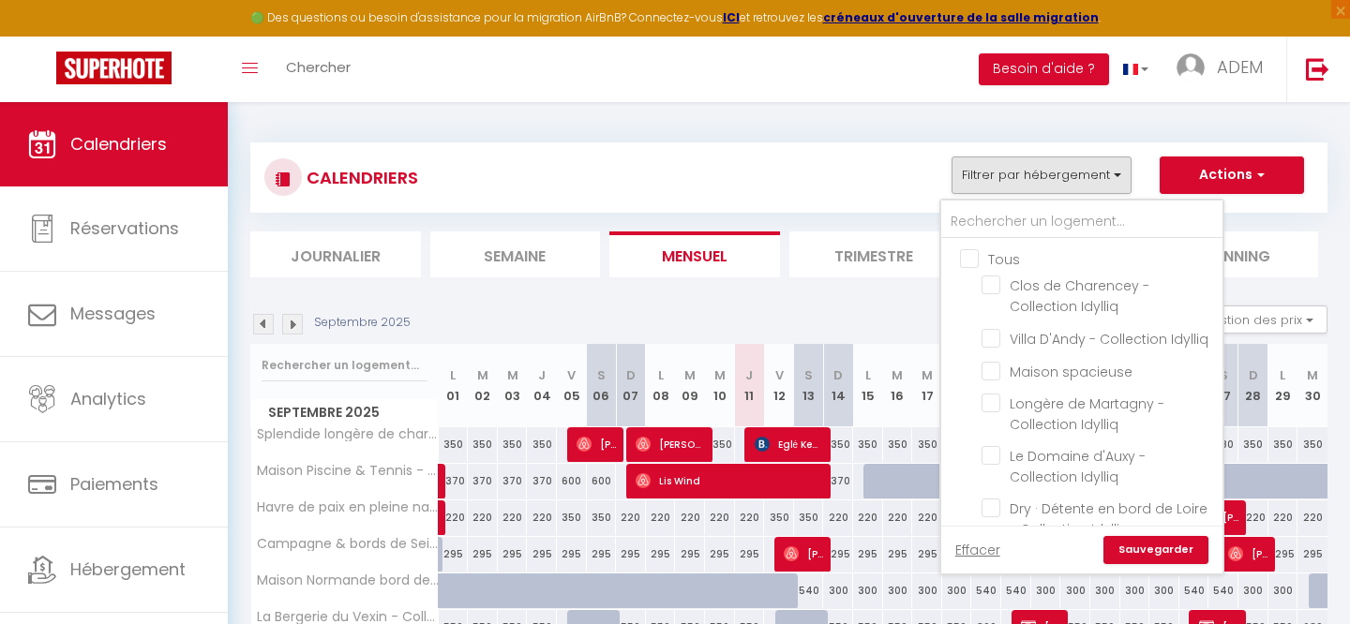
checkbox input "false"
click at [980, 217] on input "text" at bounding box center [1081, 222] width 281 height 34
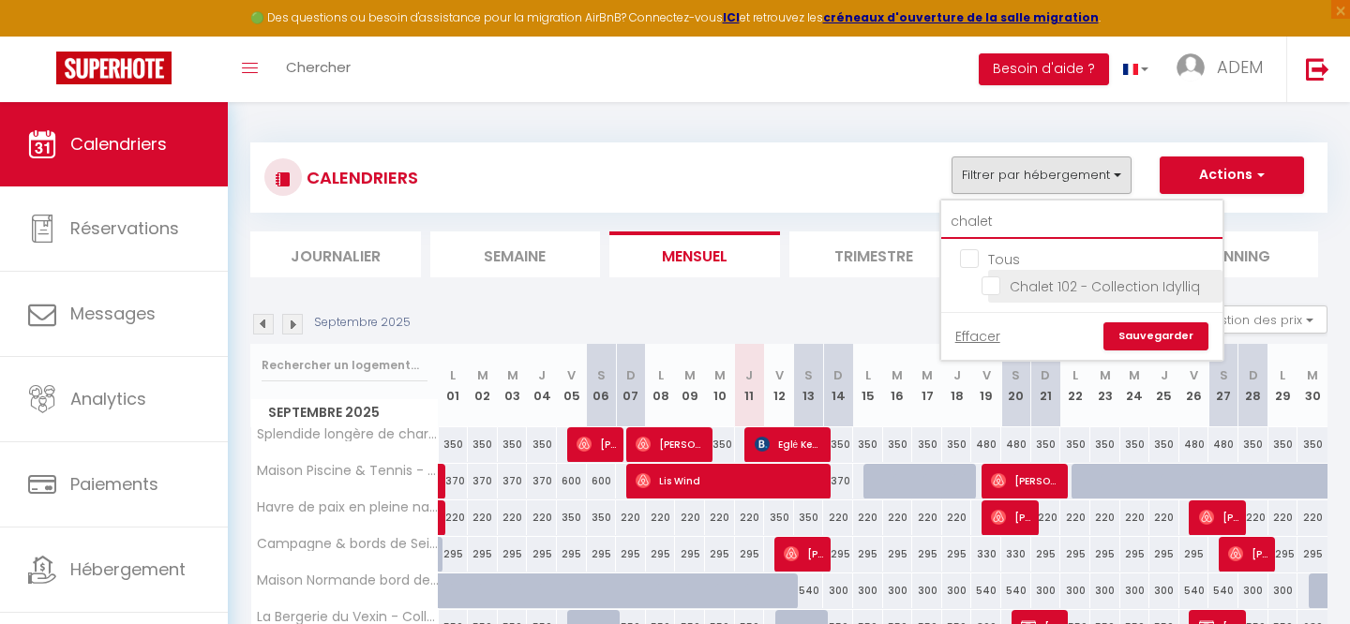
type input "chalet"
click at [991, 280] on input "Chalet 102 - Collection Idylliq" at bounding box center [1098, 285] width 234 height 19
checkbox input "true"
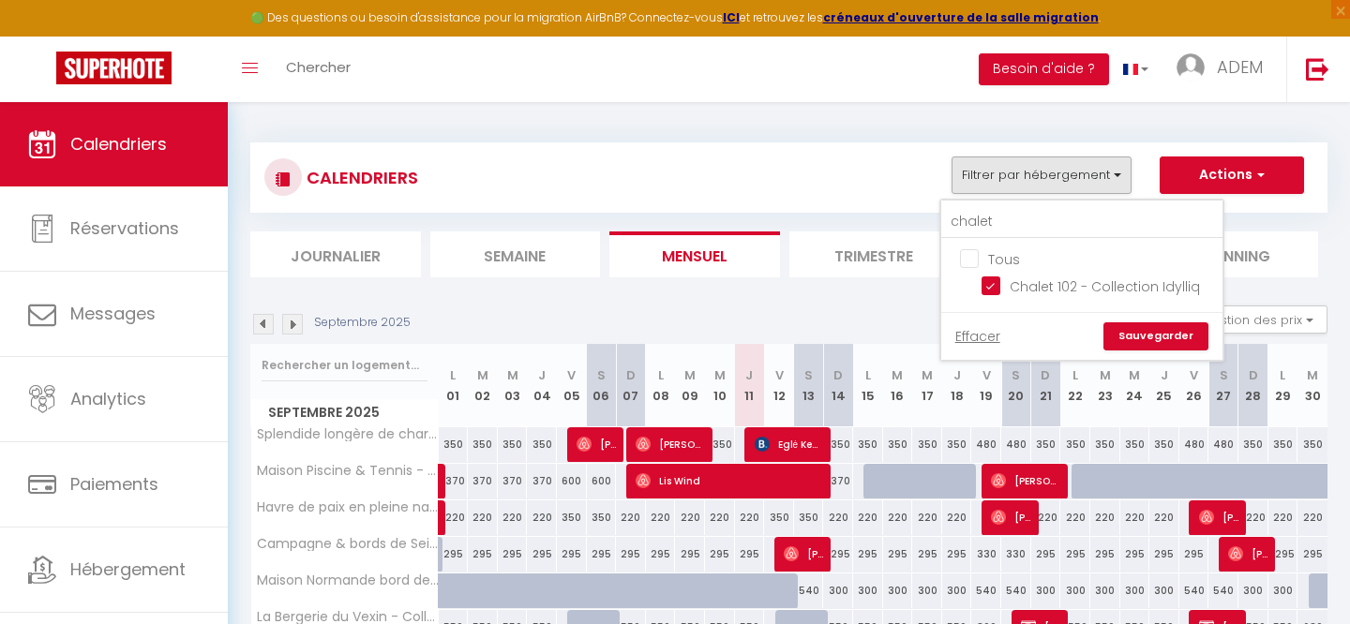
click at [1129, 338] on link "Sauvegarder" at bounding box center [1155, 336] width 105 height 28
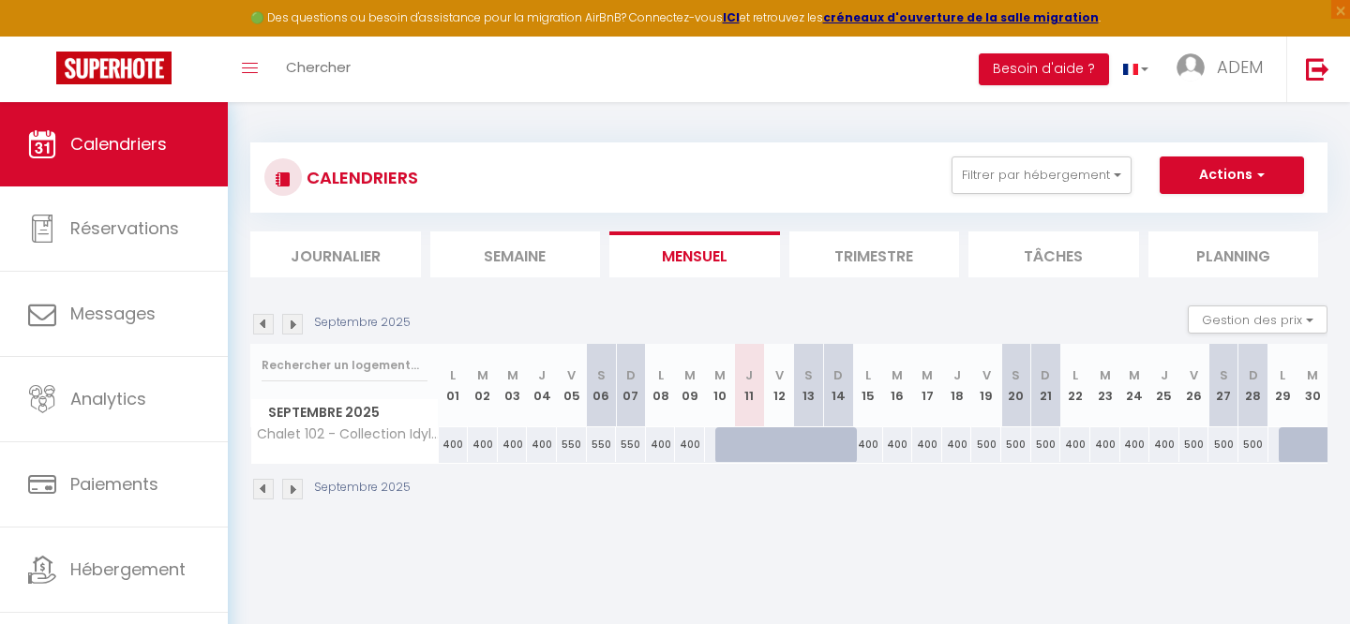
click at [294, 491] on img at bounding box center [292, 489] width 21 height 21
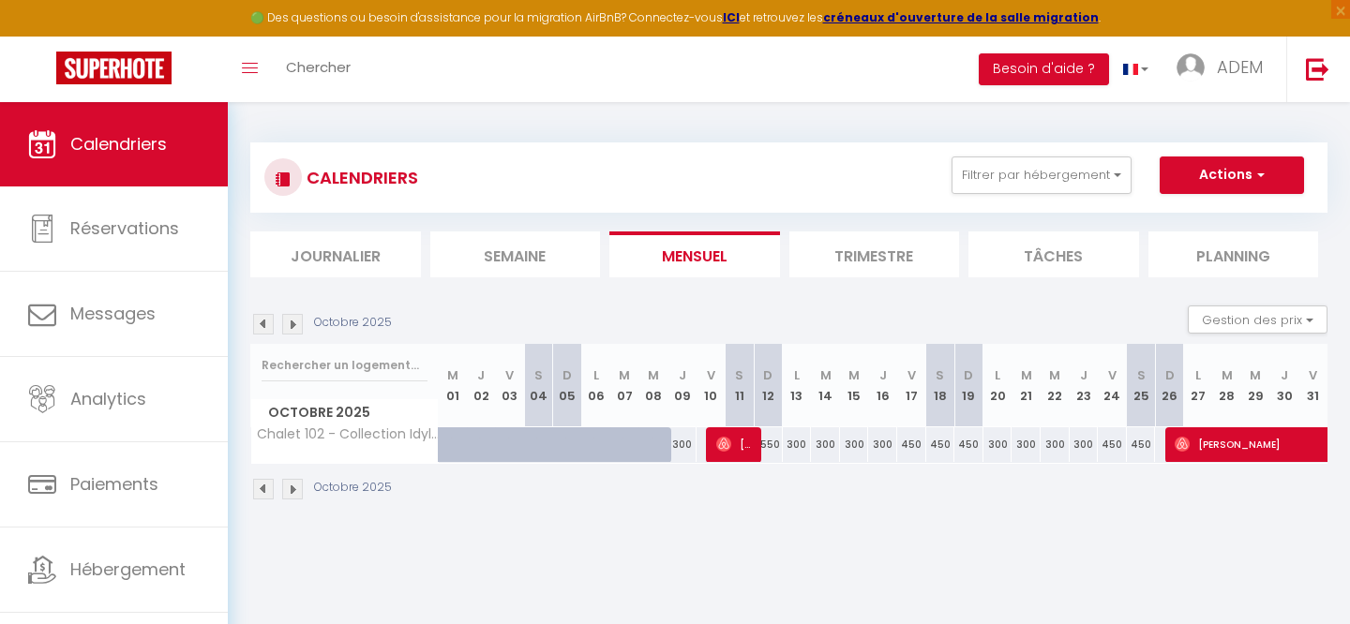
click at [294, 491] on img at bounding box center [292, 489] width 21 height 21
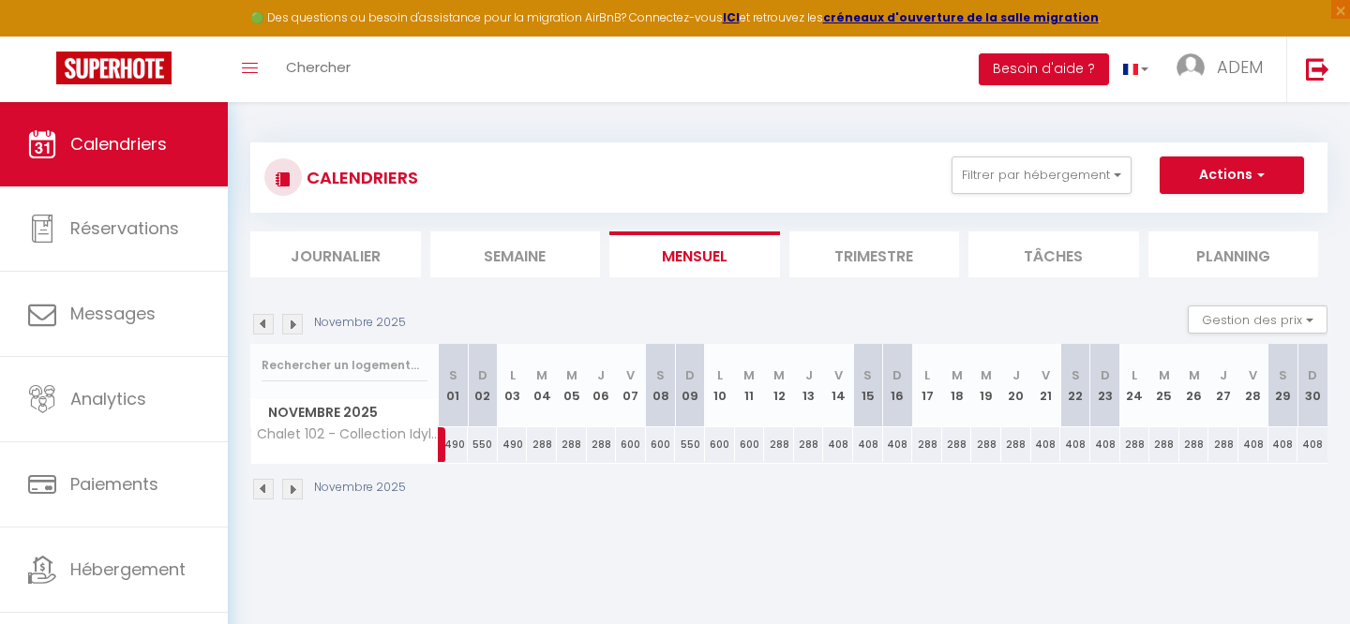
click at [294, 491] on img at bounding box center [292, 489] width 21 height 21
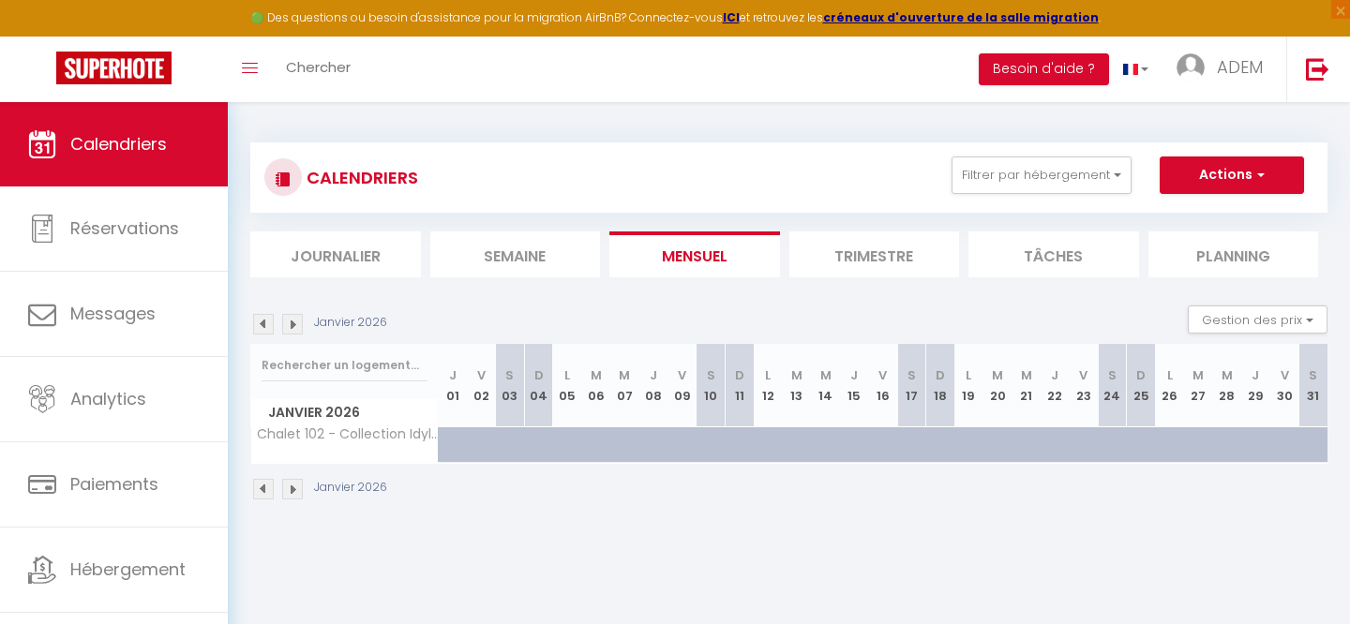
click at [294, 491] on img at bounding box center [292, 489] width 21 height 21
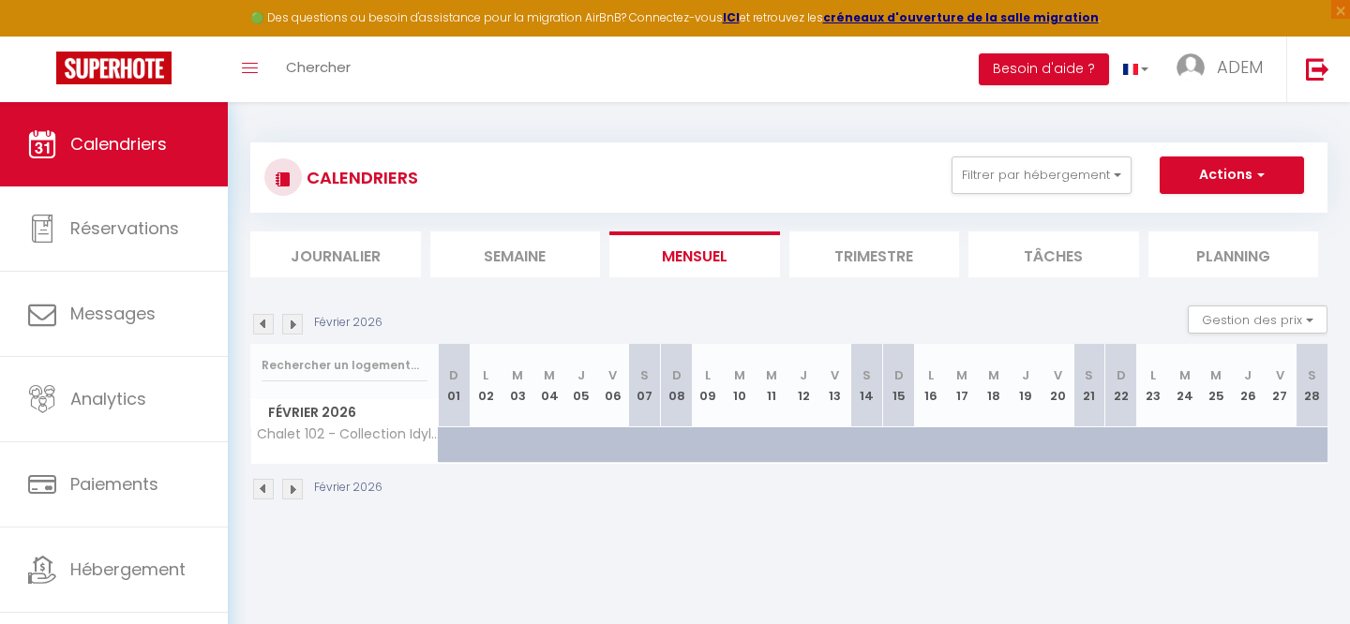
click at [294, 491] on img at bounding box center [292, 489] width 21 height 21
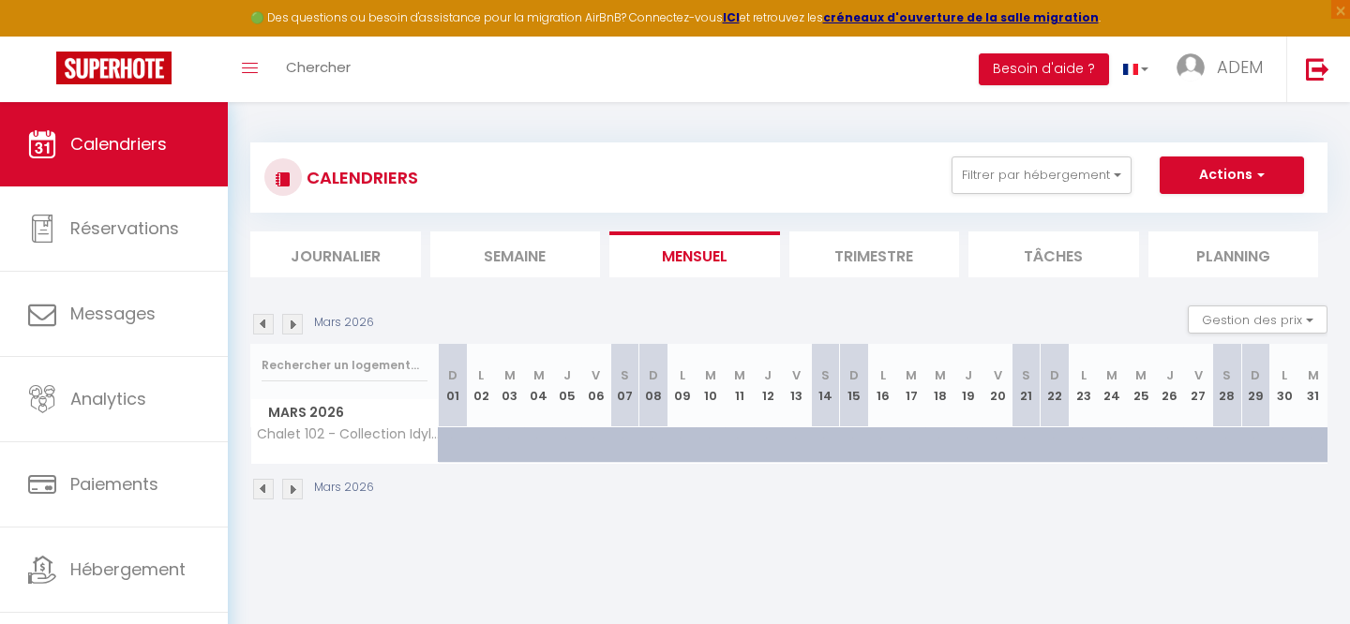
click at [294, 491] on img at bounding box center [292, 489] width 21 height 21
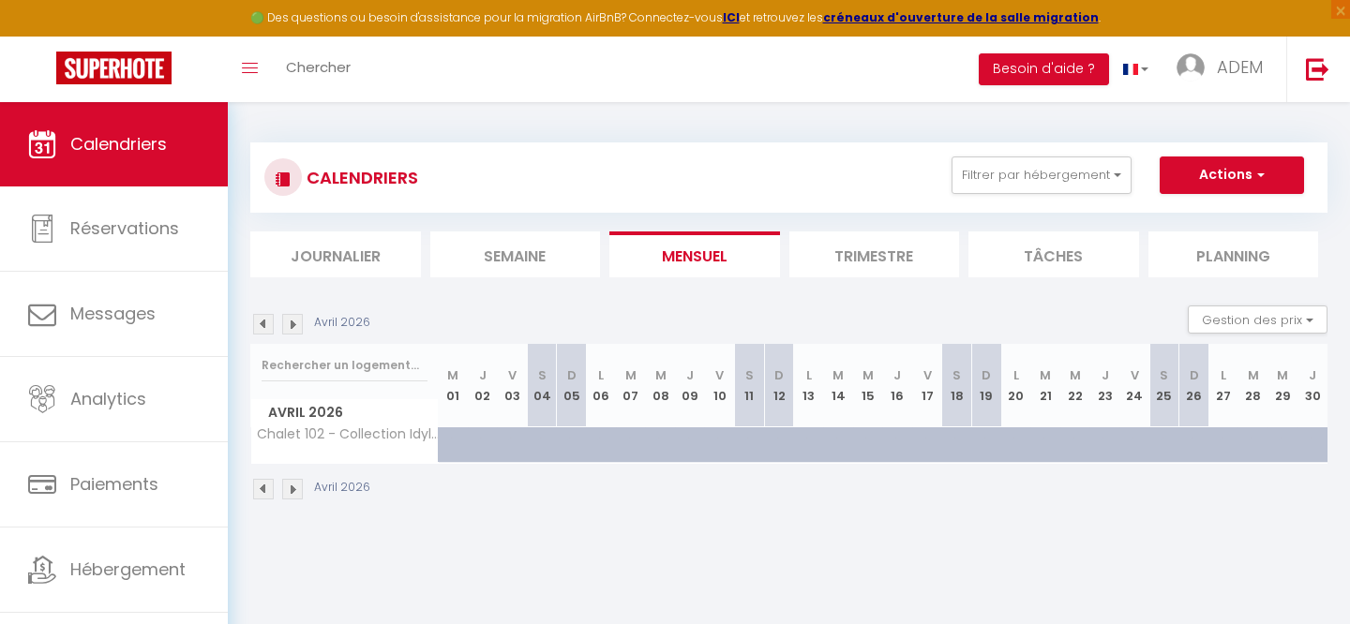
click at [294, 491] on img at bounding box center [292, 489] width 21 height 21
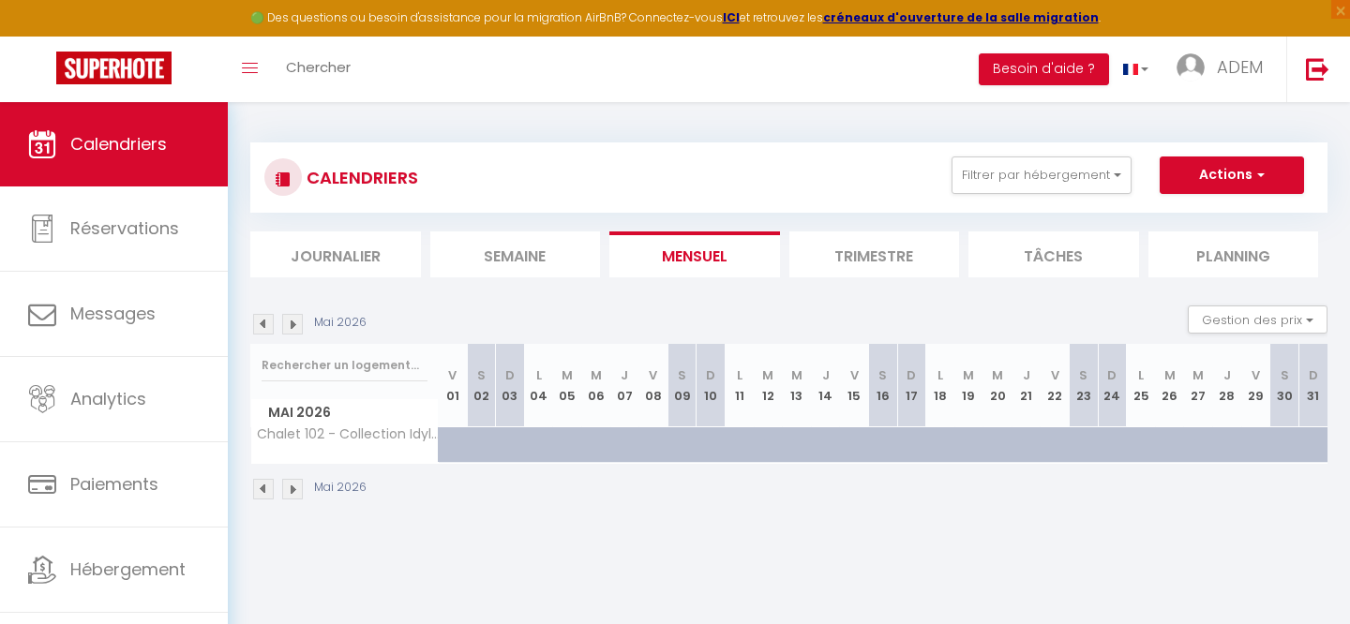
click at [258, 488] on img at bounding box center [263, 489] width 21 height 21
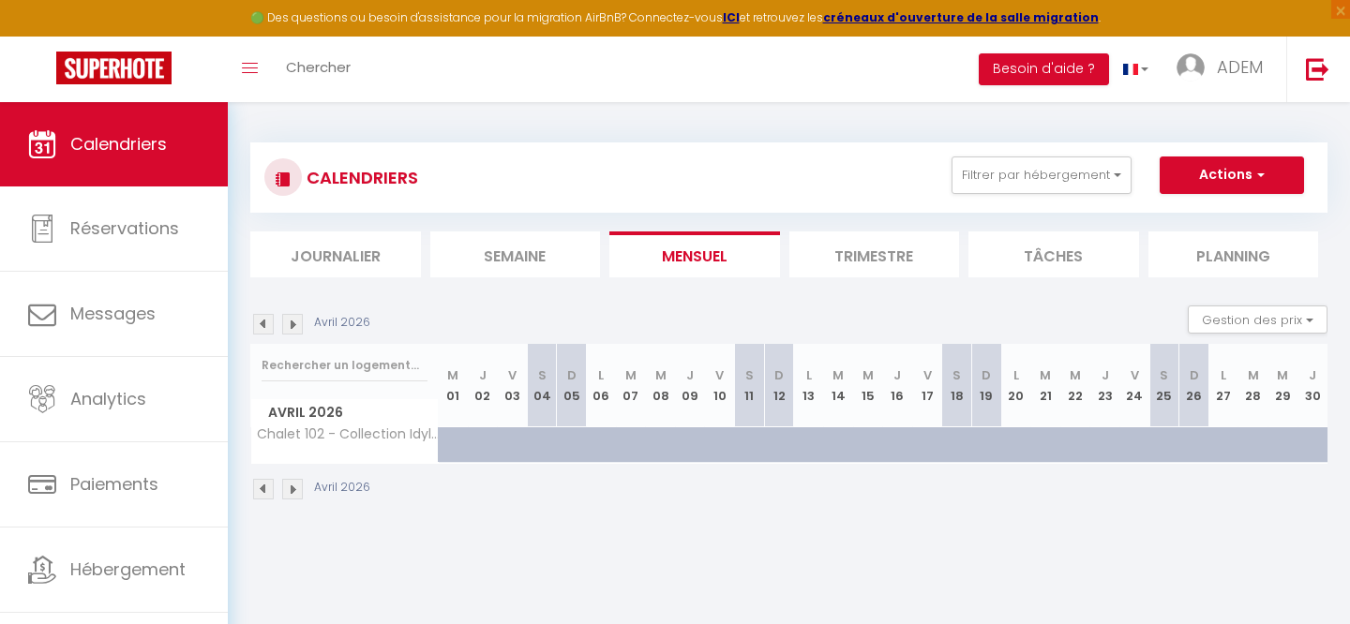
click at [258, 488] on img at bounding box center [263, 489] width 21 height 21
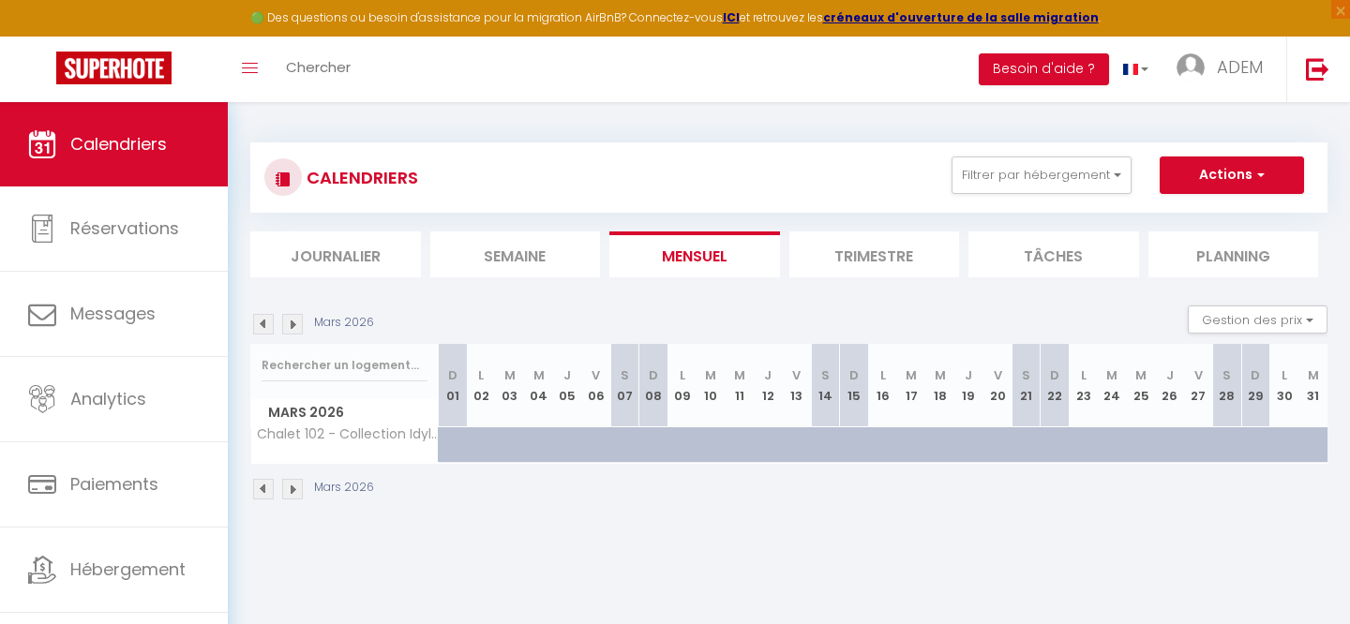
click at [258, 488] on img at bounding box center [263, 489] width 21 height 21
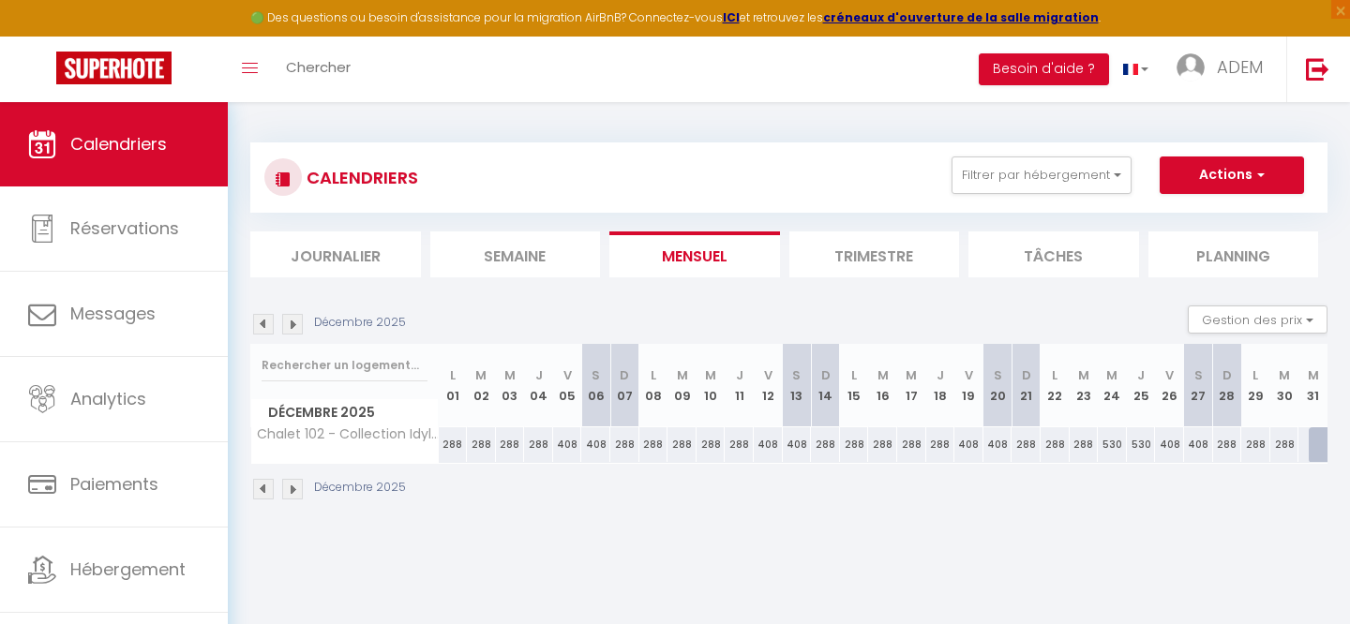
click at [258, 488] on img at bounding box center [263, 489] width 21 height 21
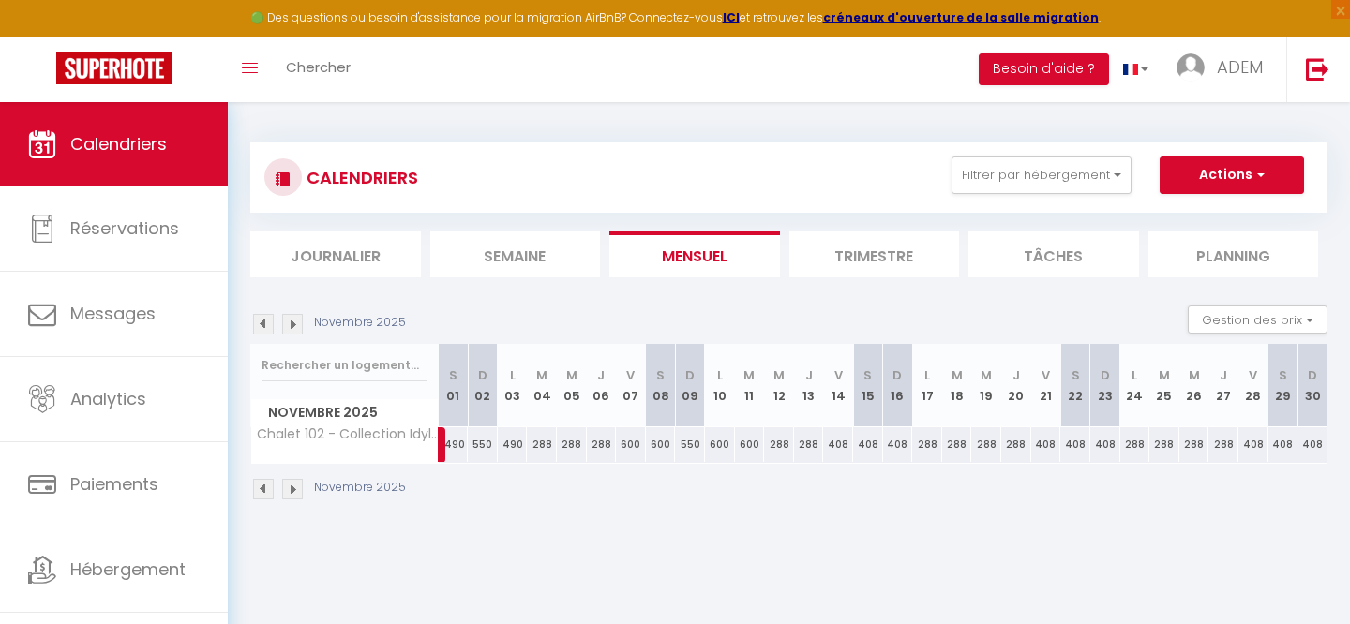
click at [257, 488] on img at bounding box center [263, 489] width 21 height 21
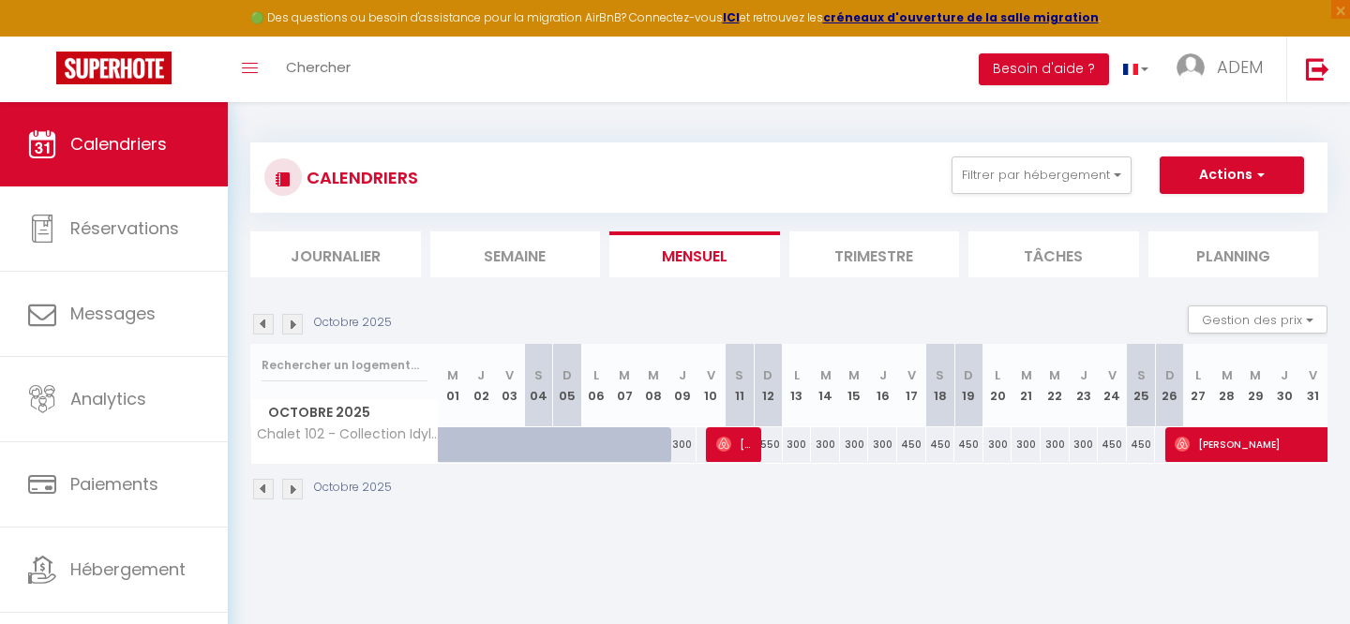
click at [257, 488] on img at bounding box center [263, 489] width 21 height 21
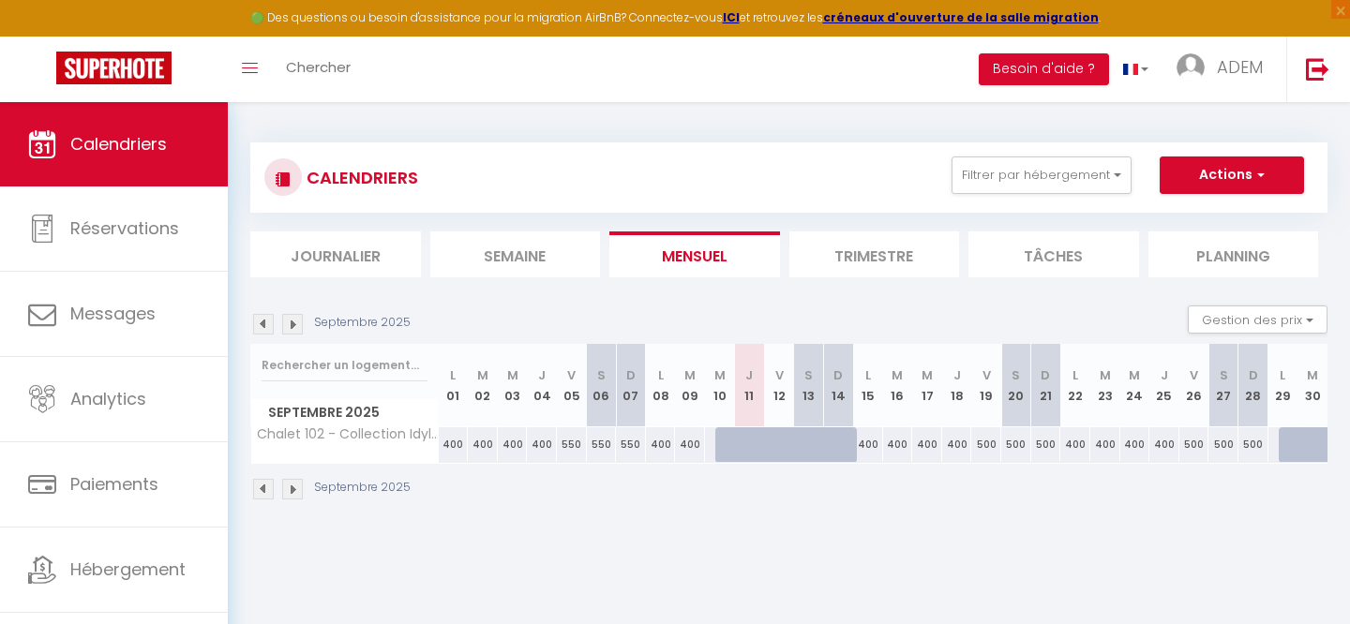
click at [258, 488] on img at bounding box center [263, 489] width 21 height 21
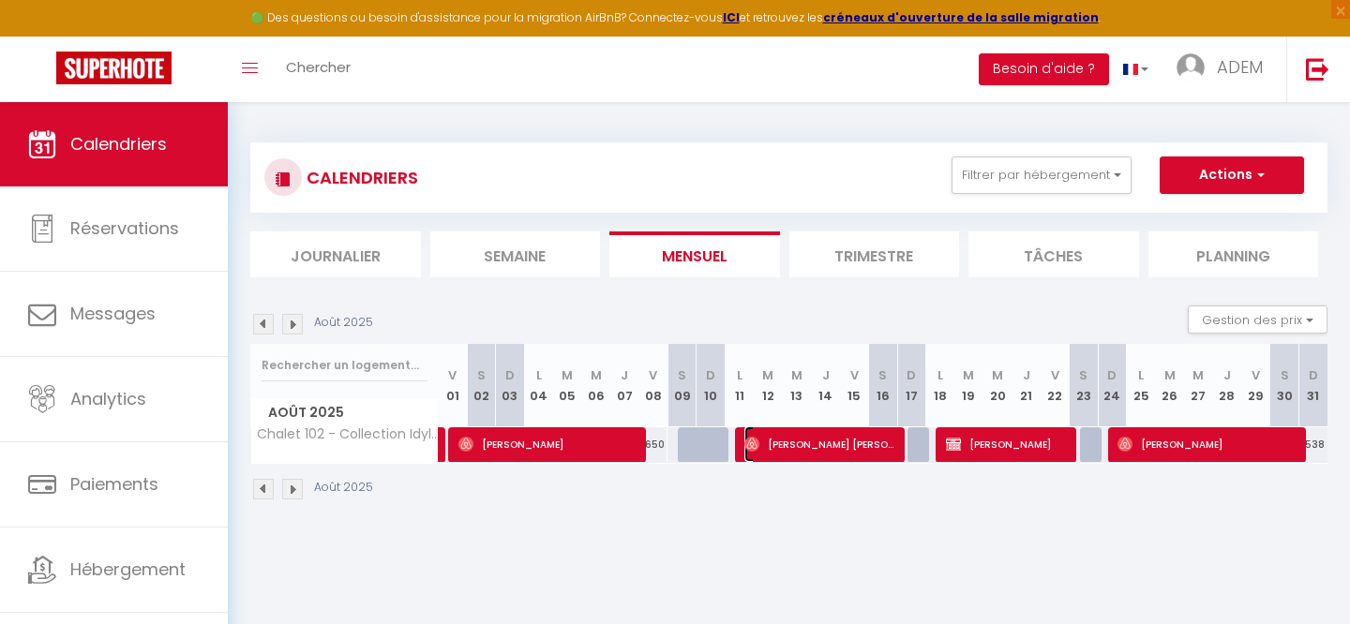
click at [816, 448] on span "[PERSON_NAME] [PERSON_NAME]" at bounding box center [821, 445] width 155 height 36
select select "22760"
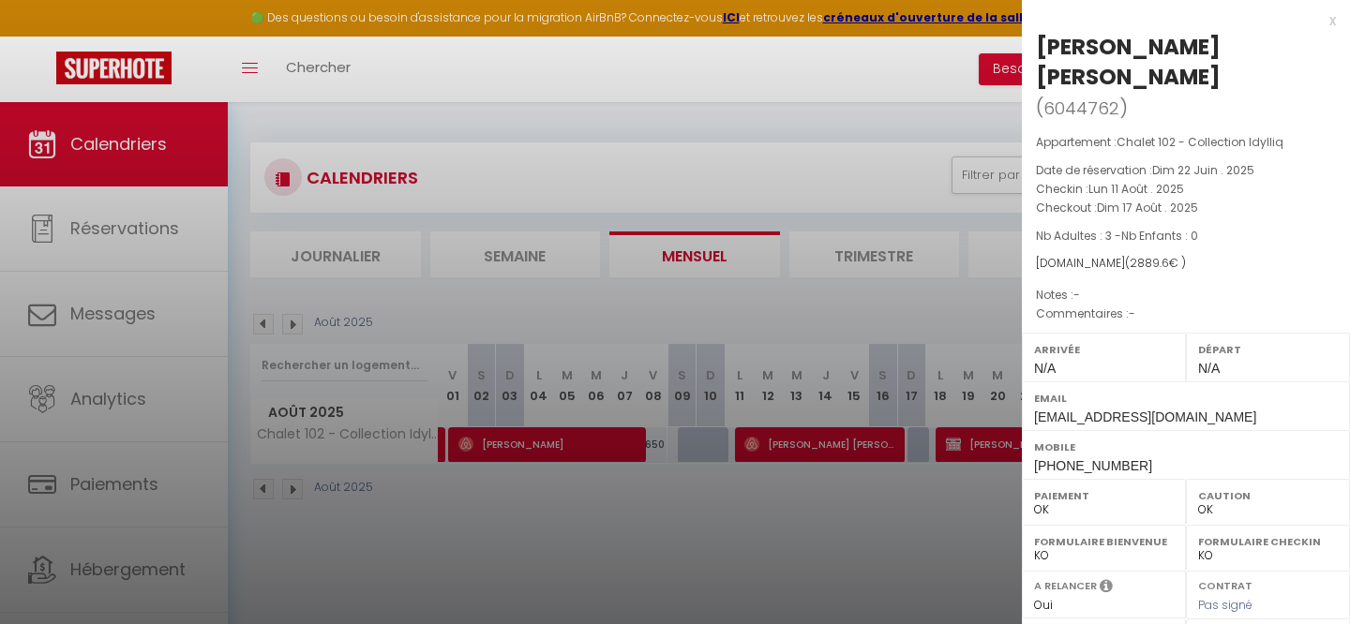
click at [577, 442] on div at bounding box center [675, 312] width 1350 height 624
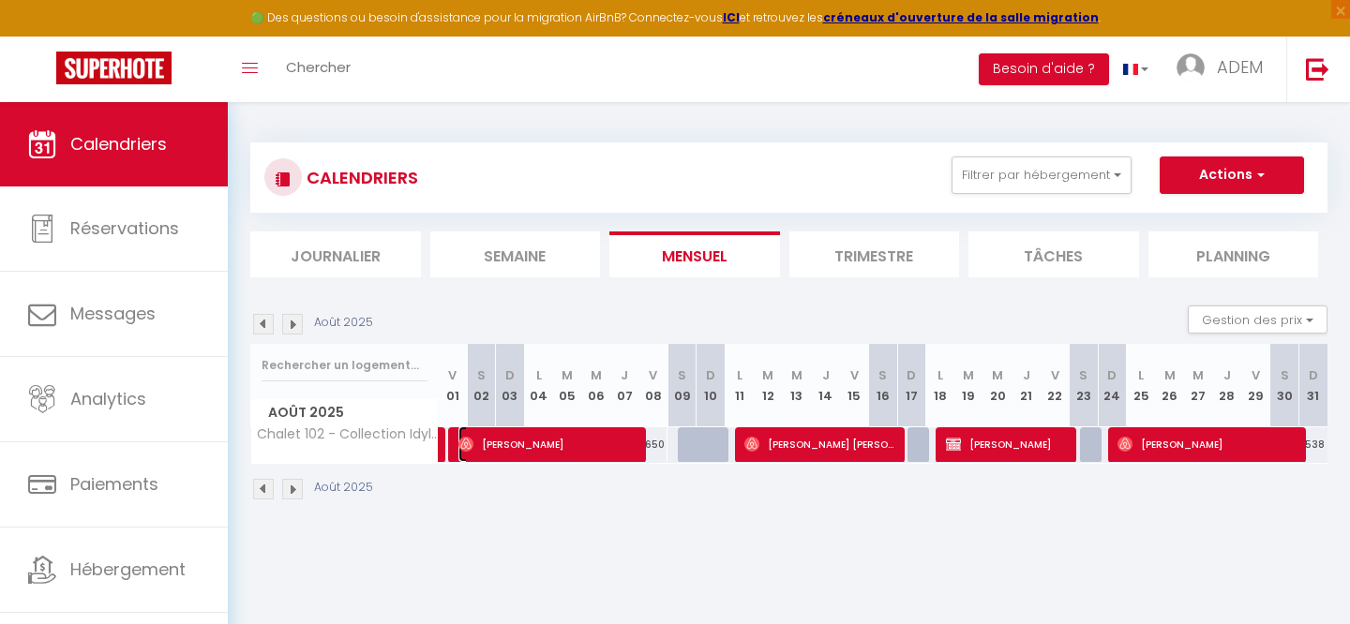
click at [559, 446] on span "[PERSON_NAME]" at bounding box center [550, 445] width 184 height 36
select select
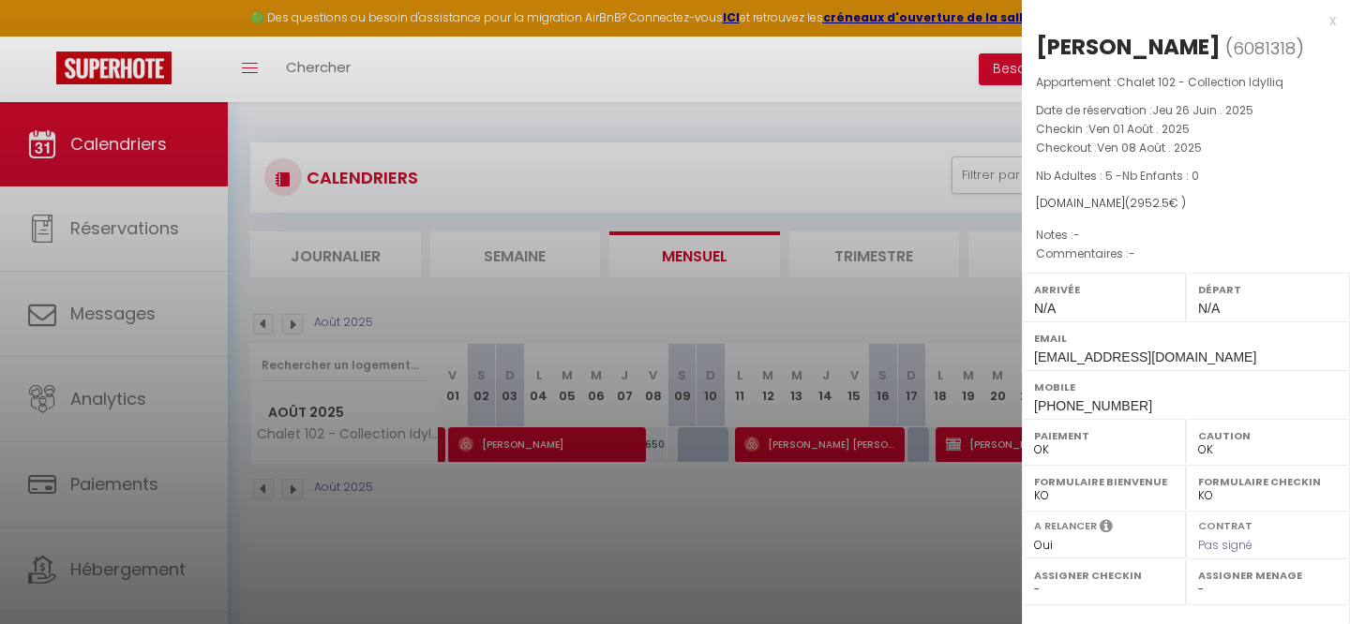
click at [1331, 21] on div "x" at bounding box center [1179, 20] width 314 height 22
